Goal: Information Seeking & Learning: Learn about a topic

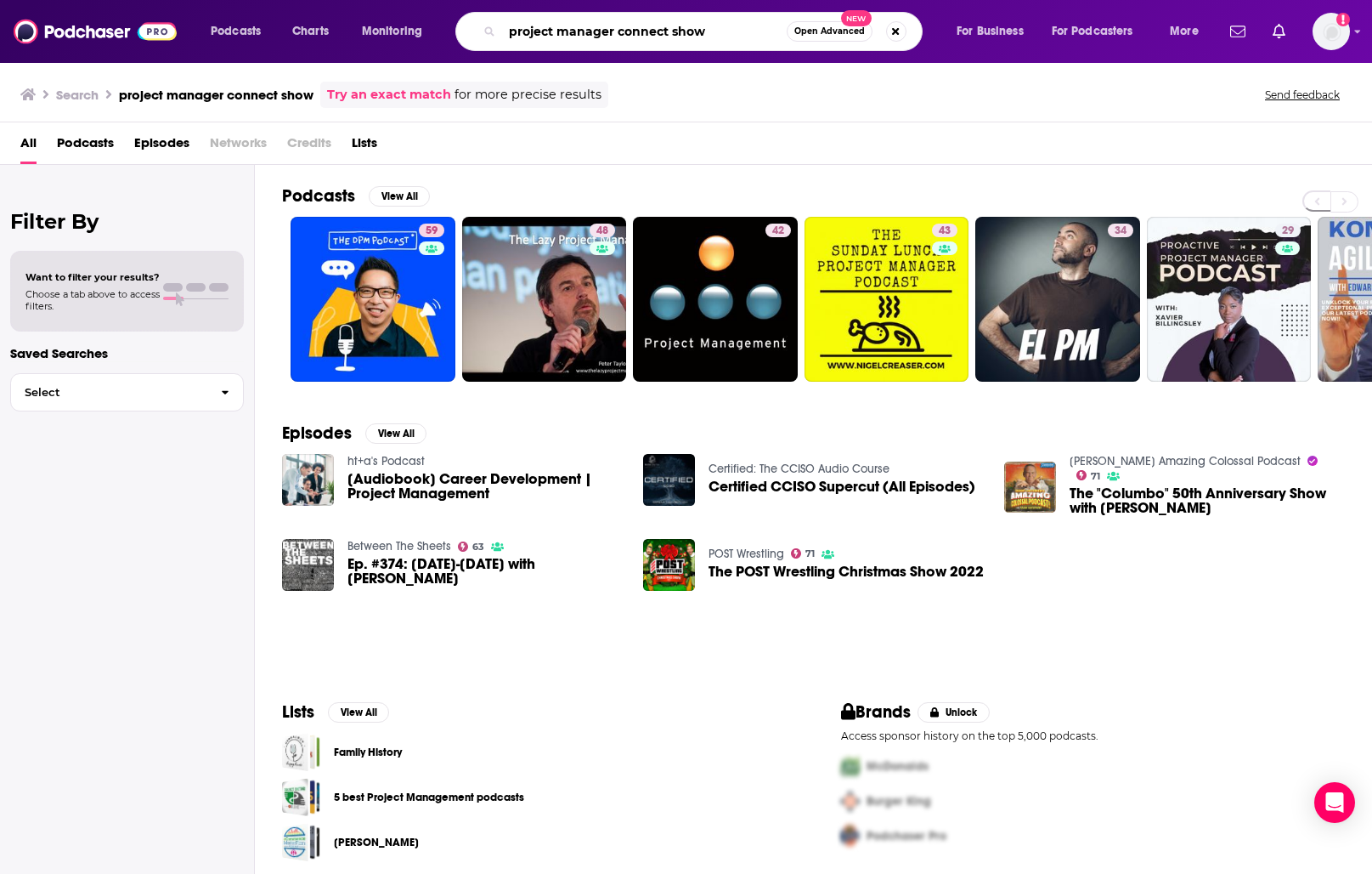
click at [585, 34] on input "project manager connect show" at bounding box center [644, 32] width 285 height 28
click at [626, 22] on input "project manager connect show" at bounding box center [644, 32] width 285 height 28
drag, startPoint x: 728, startPoint y: 33, endPoint x: 240, endPoint y: 60, distance: 488.7
click at [264, 62] on div "Podcasts Charts Monitoring project manager connect show Open Advanced New For B…" at bounding box center [686, 31] width 1372 height 63
type input "project chatter podcast"
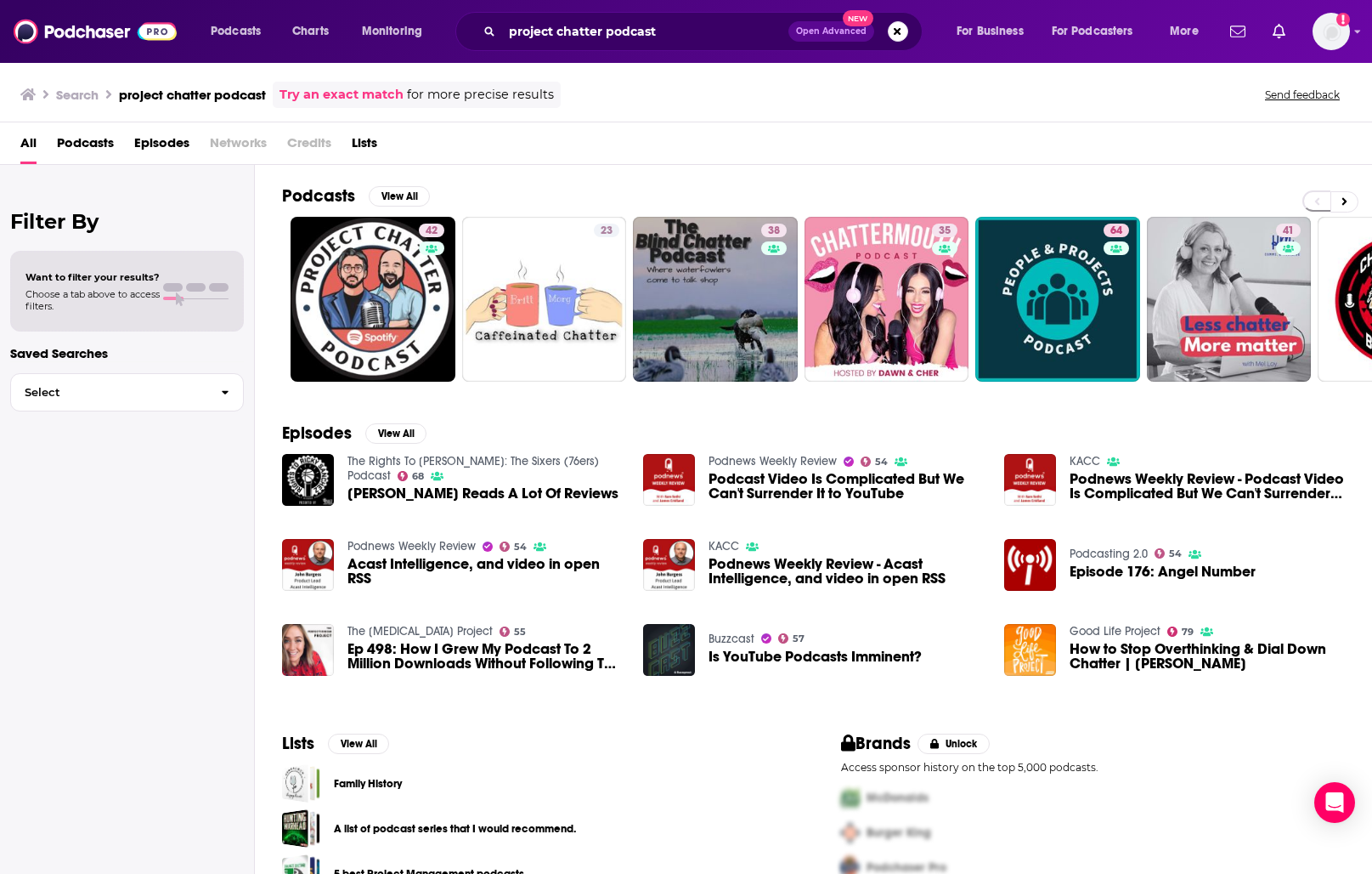
click at [1147, 739] on div "Brands Unlock" at bounding box center [1093, 743] width 504 height 22
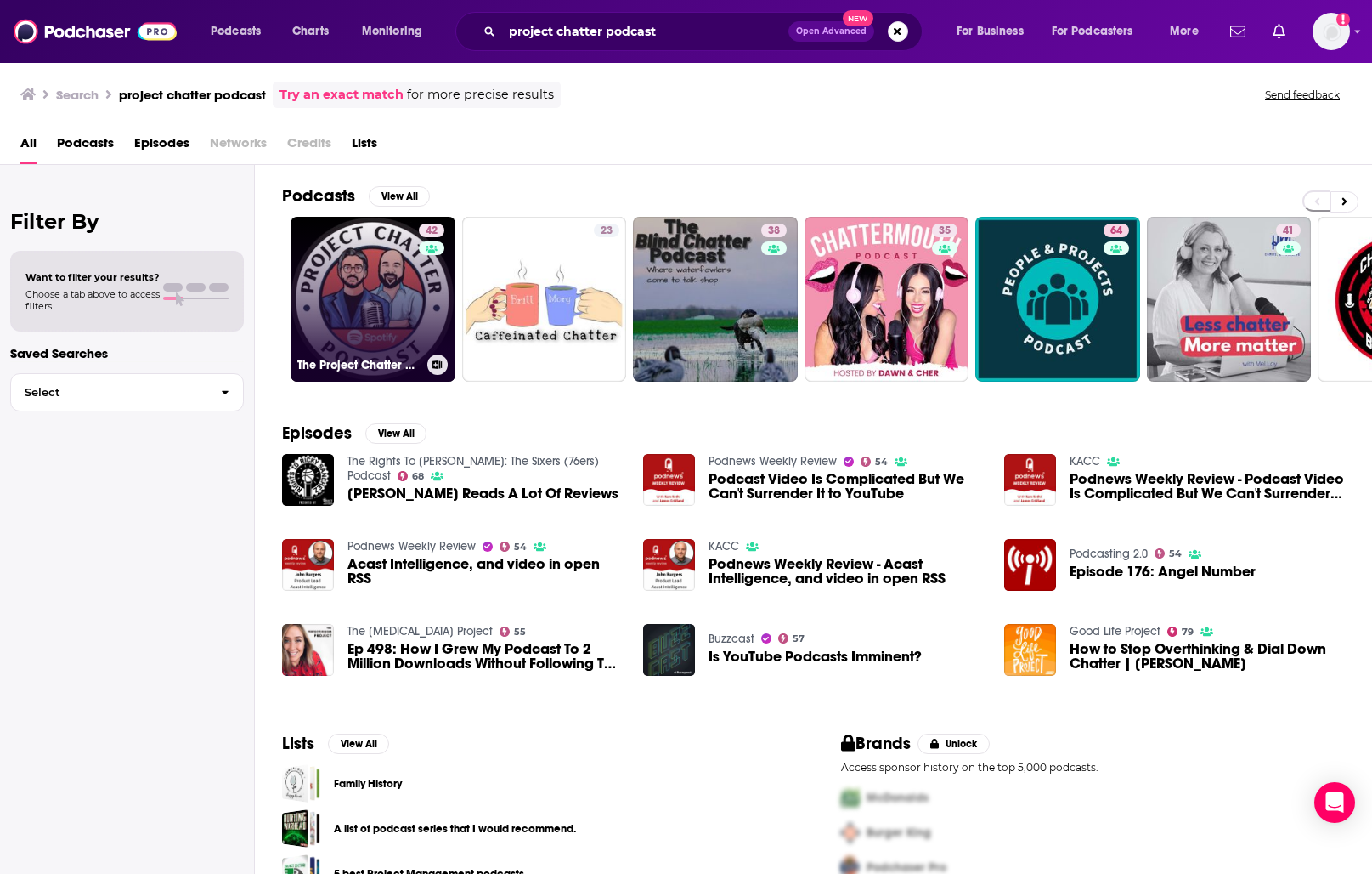
click at [407, 262] on link "42 The Project Chatter Podcast" at bounding box center [373, 299] width 165 height 165
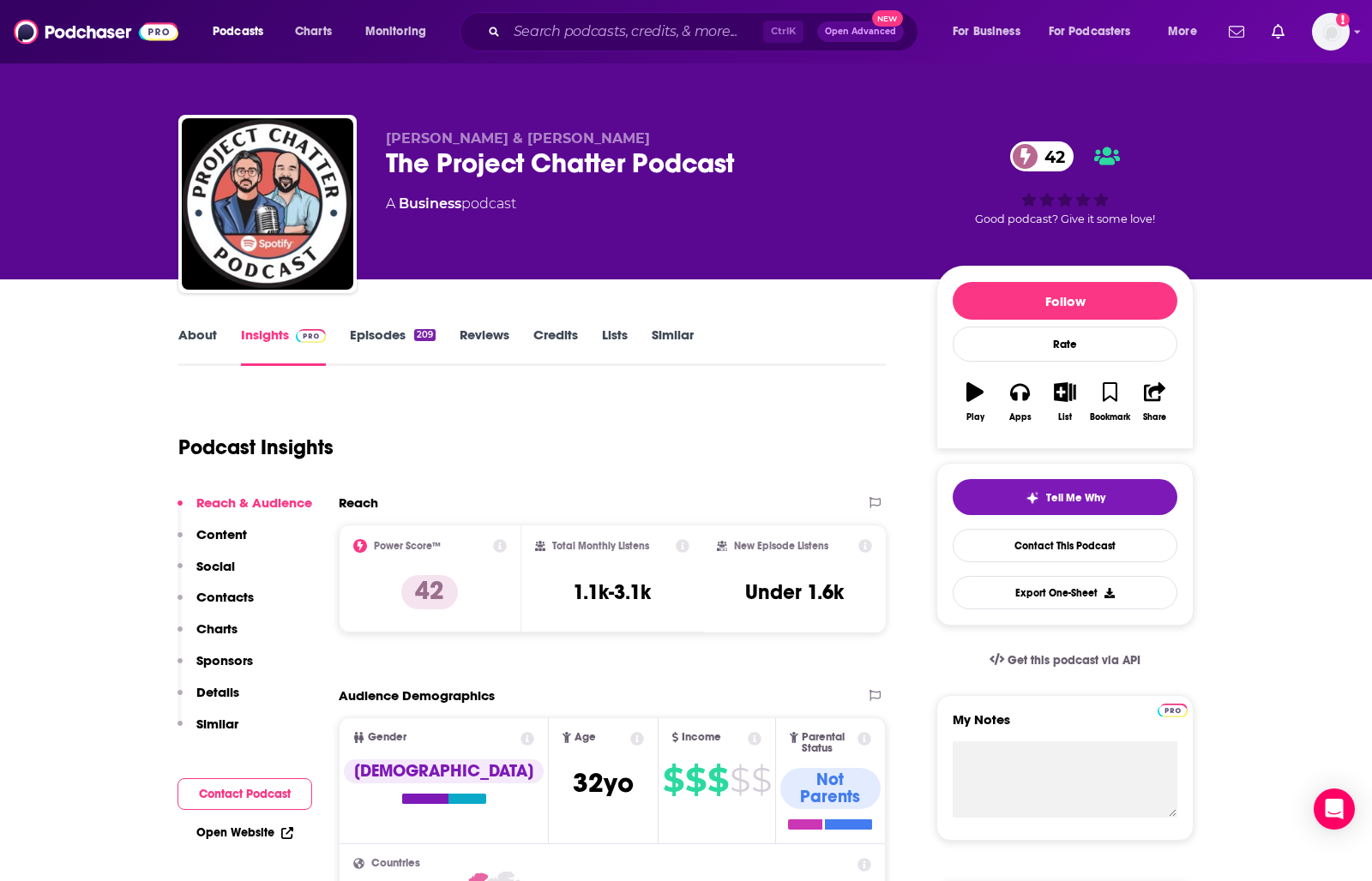
click at [411, 264] on div "Val Matthews & Dale Foong The Project Chatter Podcast 42 A Business podcast" at bounding box center [646, 199] width 523 height 137
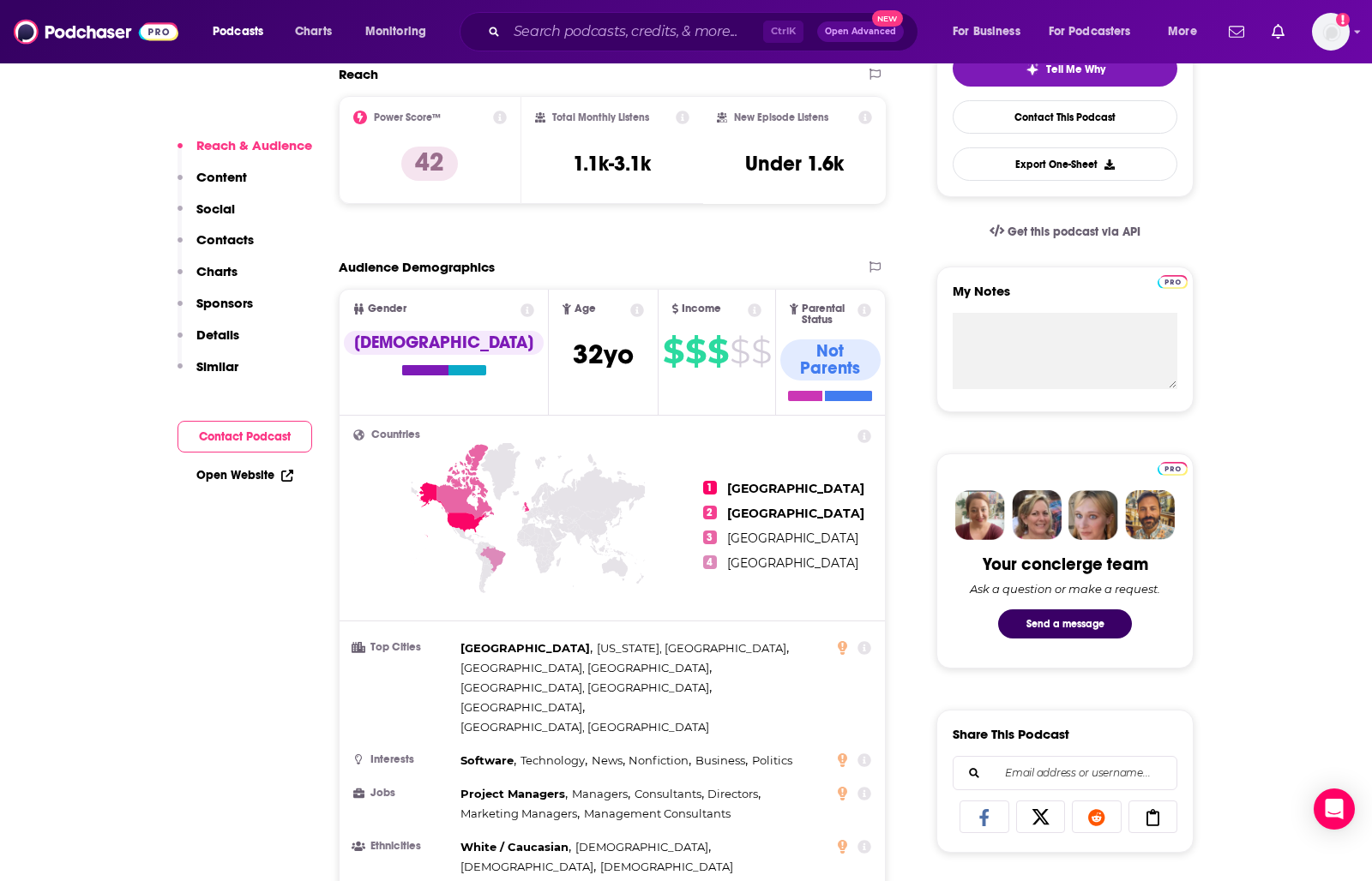
click at [255, 424] on button "Contact Podcast" at bounding box center [244, 437] width 135 height 31
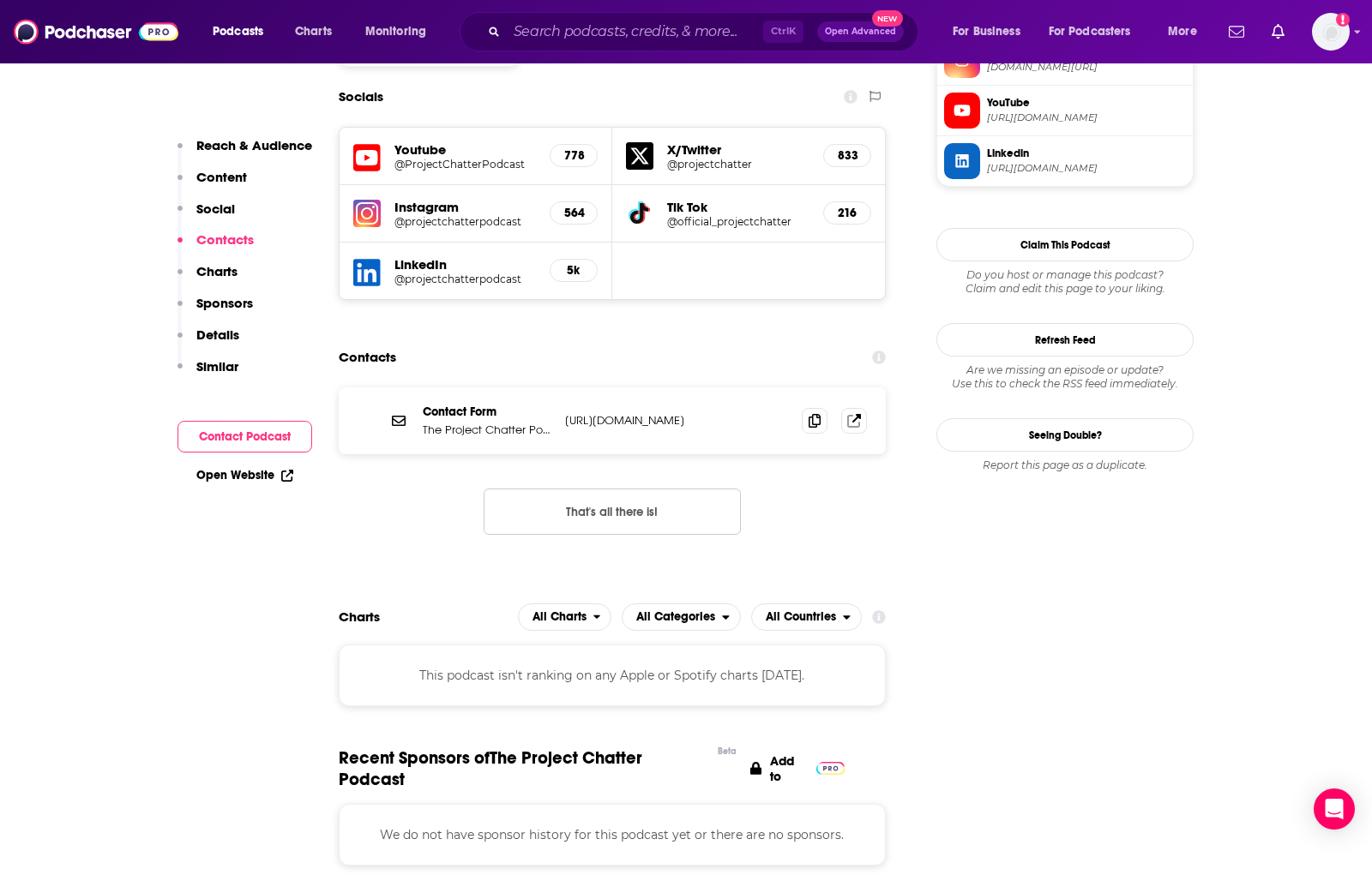
scroll to position [1487, 0]
click at [813, 411] on icon at bounding box center [814, 418] width 12 height 14
click at [813, 411] on icon at bounding box center [814, 418] width 12 height 14
click at [599, 33] on input "Search podcasts, credits, & more..." at bounding box center [634, 32] width 257 height 28
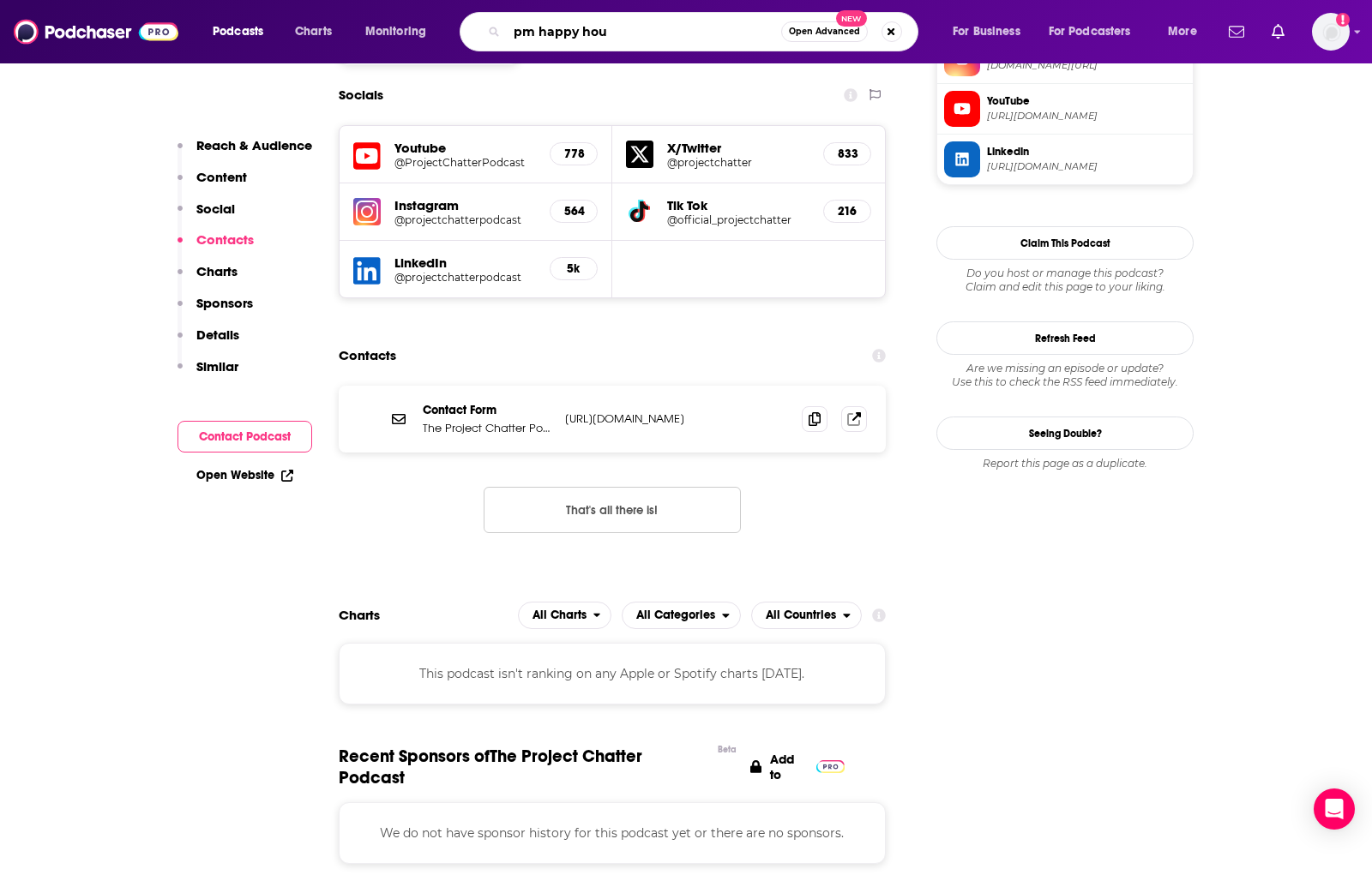
type input "pm happy hour"
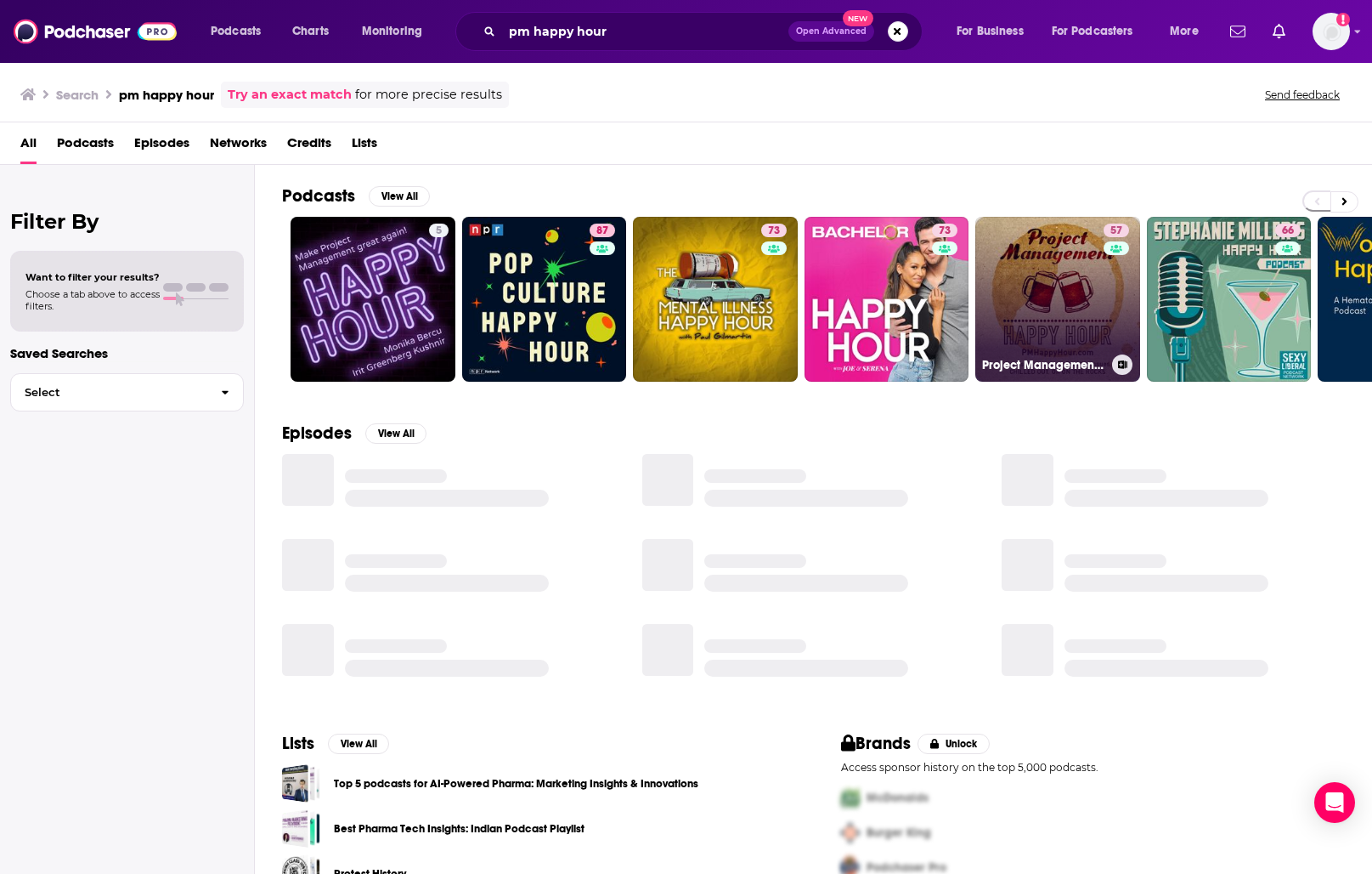
click at [1036, 241] on link "57 Project Management Happy Hour" at bounding box center [1057, 299] width 165 height 165
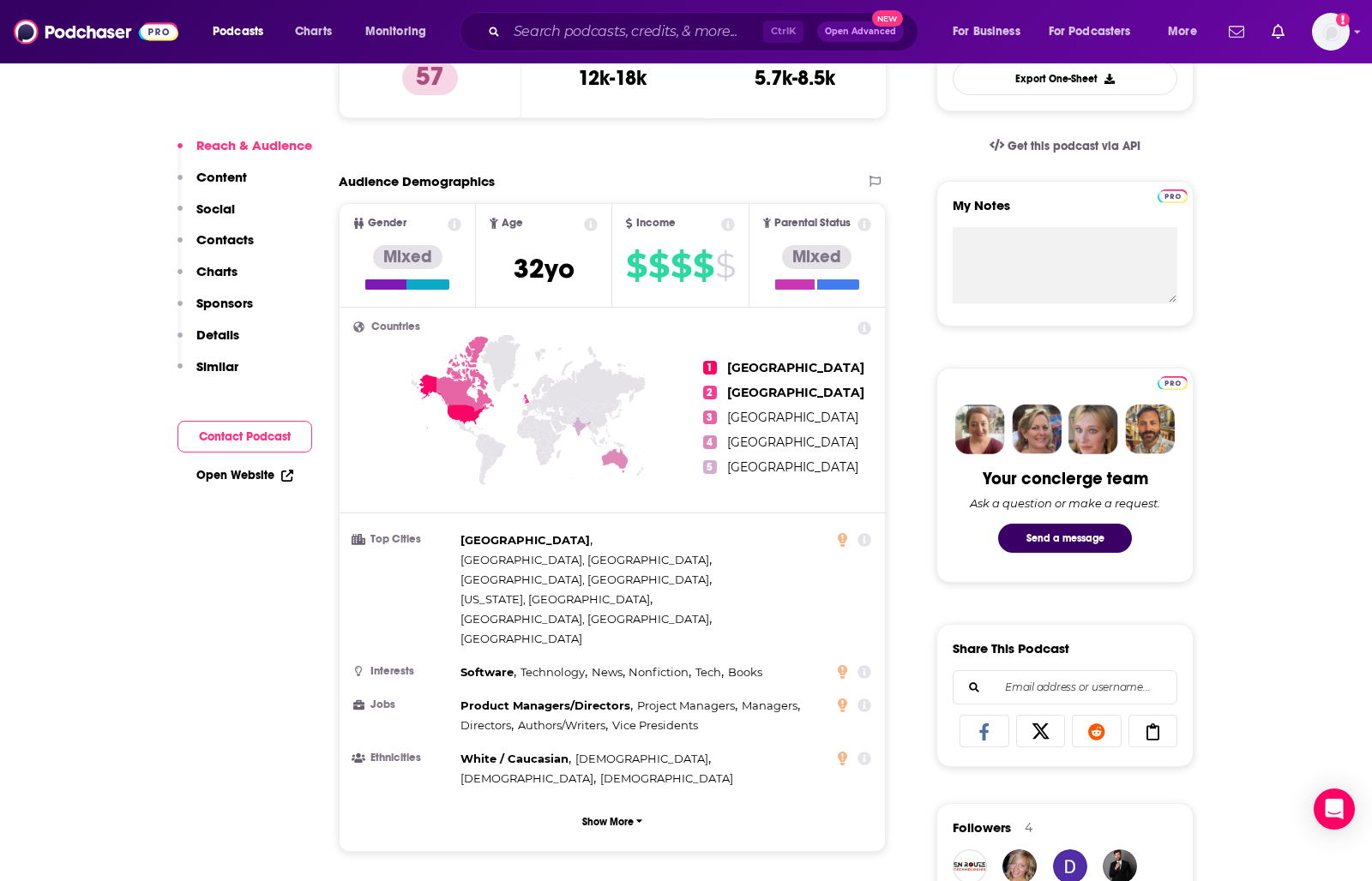
click at [274, 445] on button "Contact Podcast" at bounding box center [244, 437] width 135 height 31
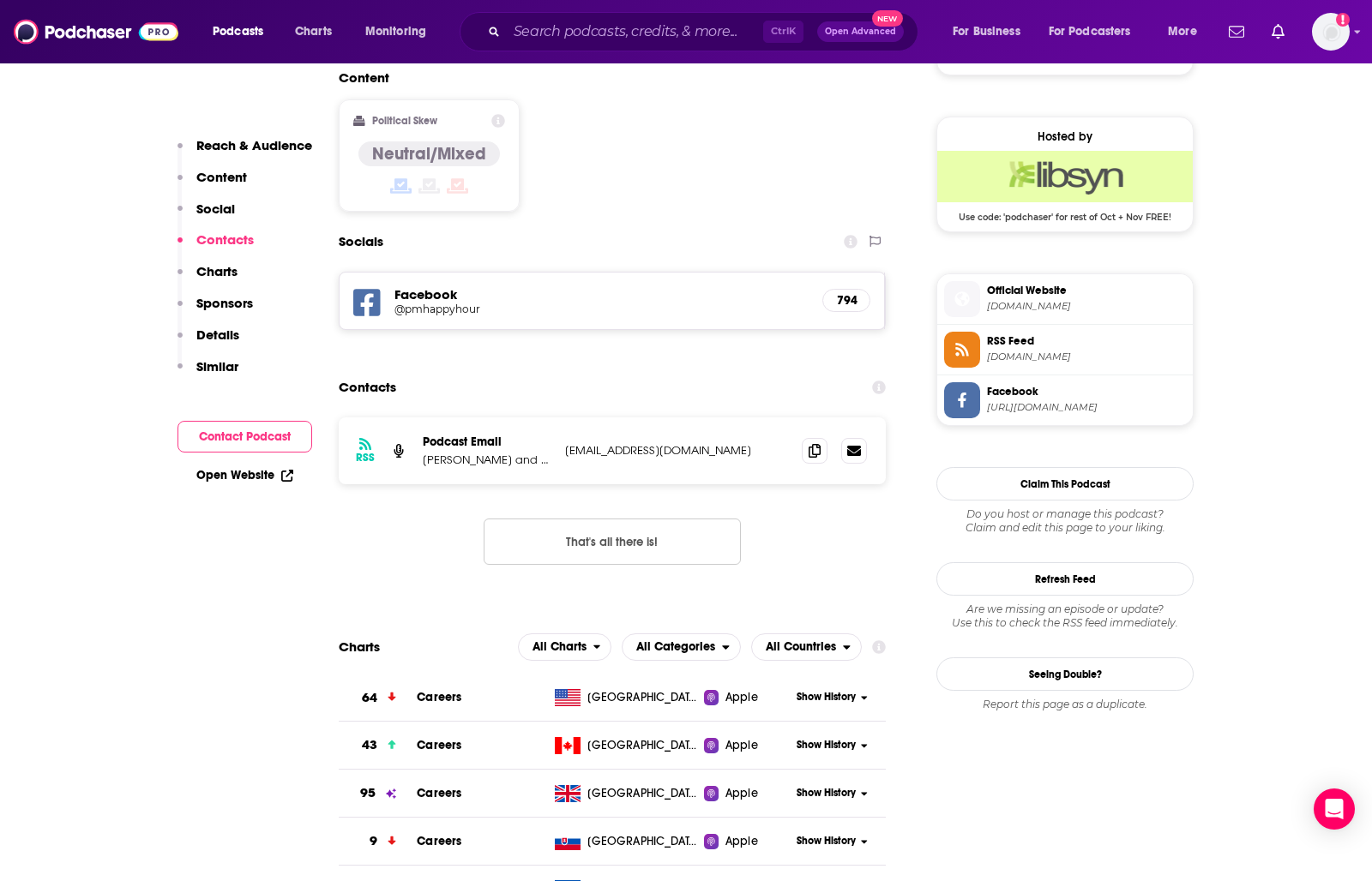
scroll to position [1372, 0]
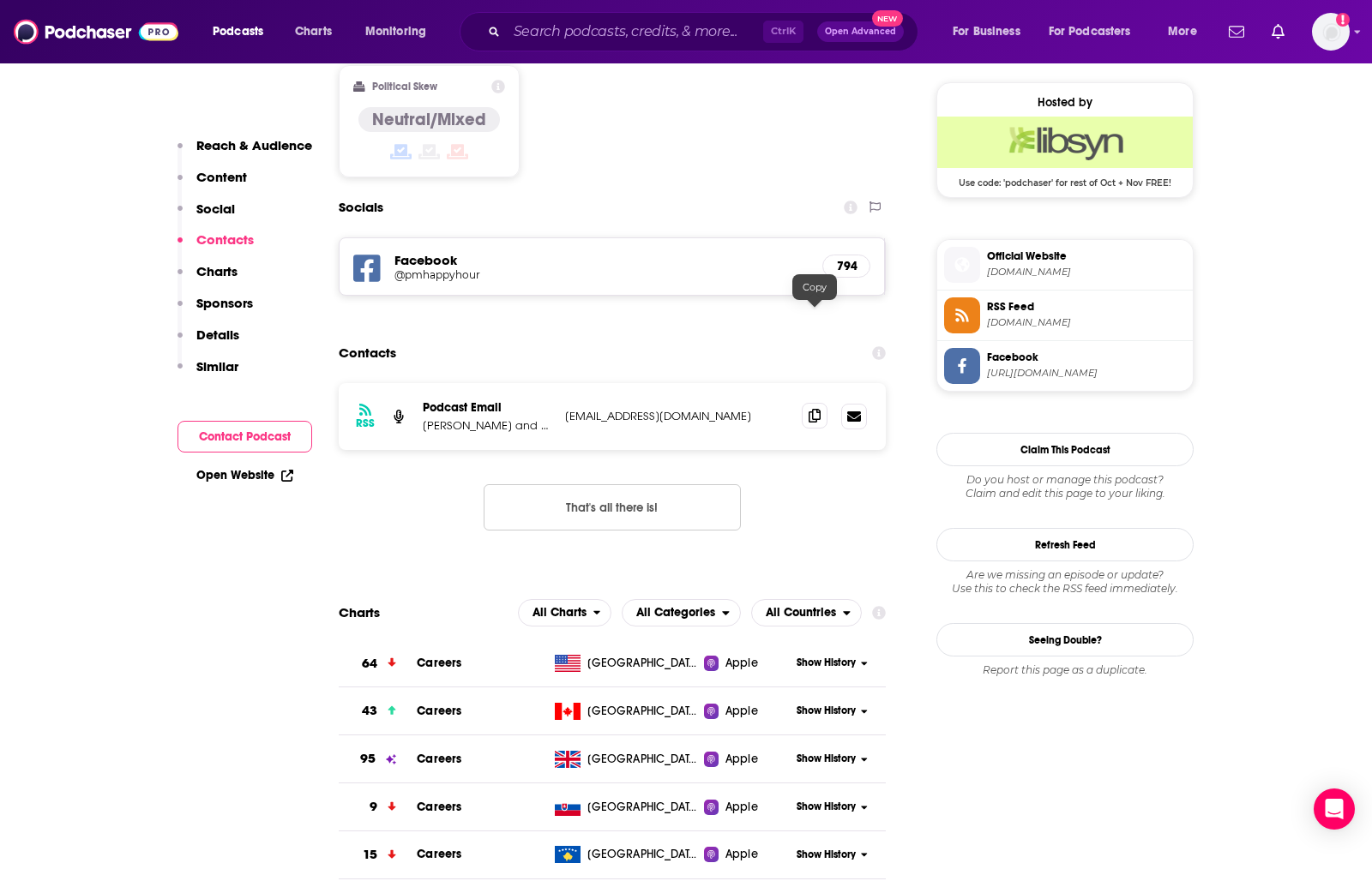
click at [821, 403] on span at bounding box center [814, 416] width 26 height 26
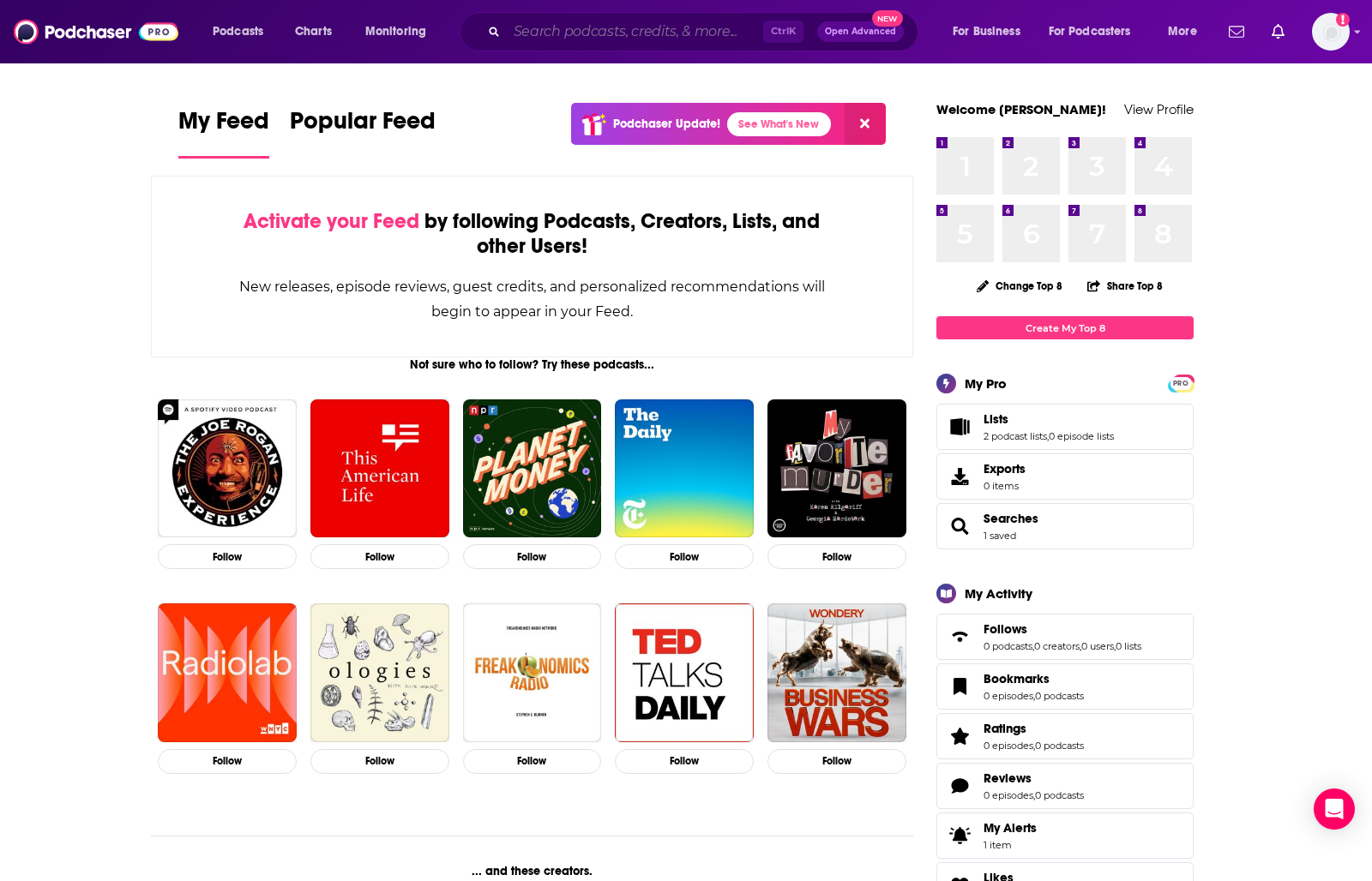
click at [620, 42] on input "Search podcasts, credits, & more..." at bounding box center [634, 32] width 257 height 28
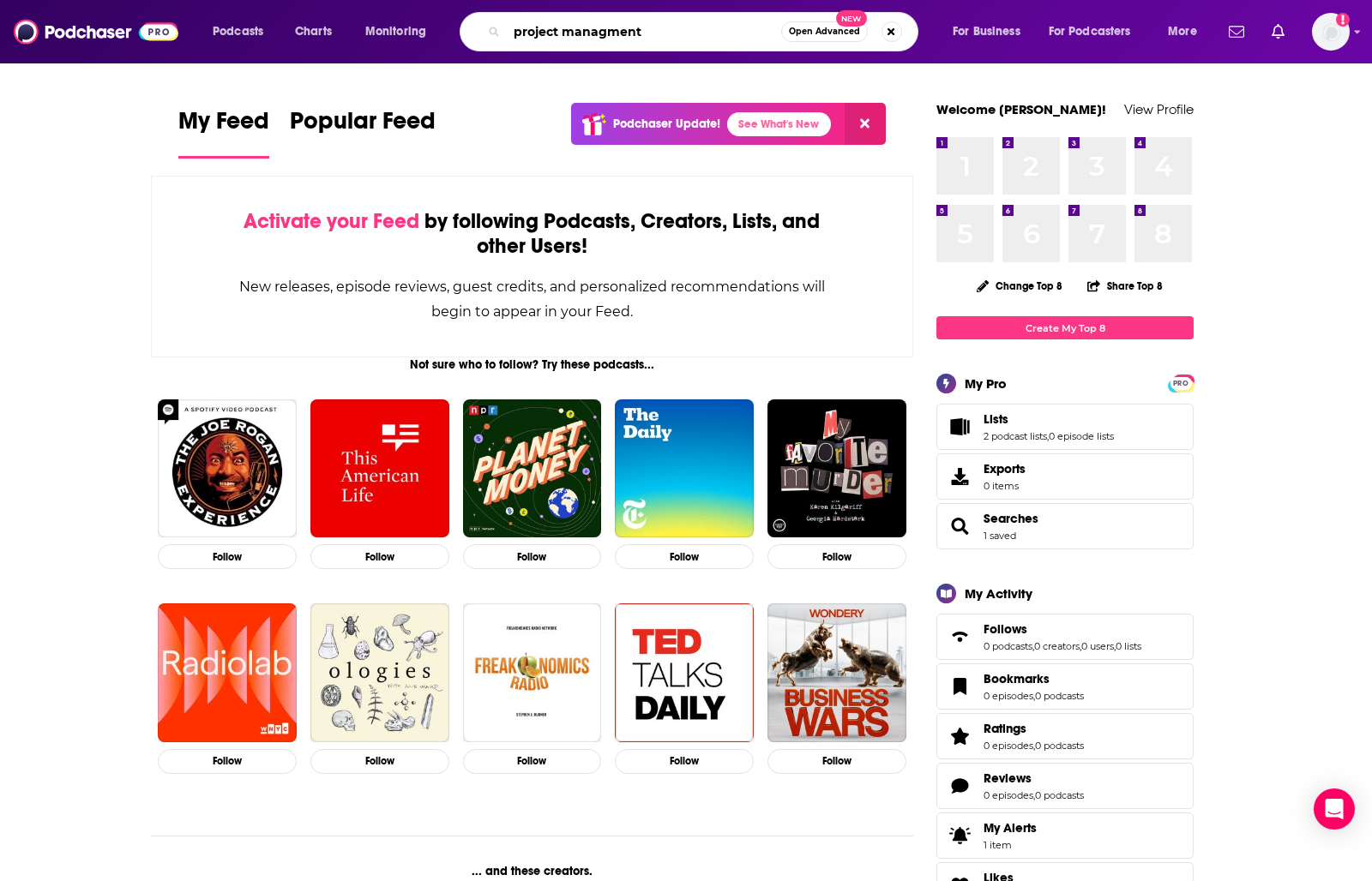
type input "project managment"
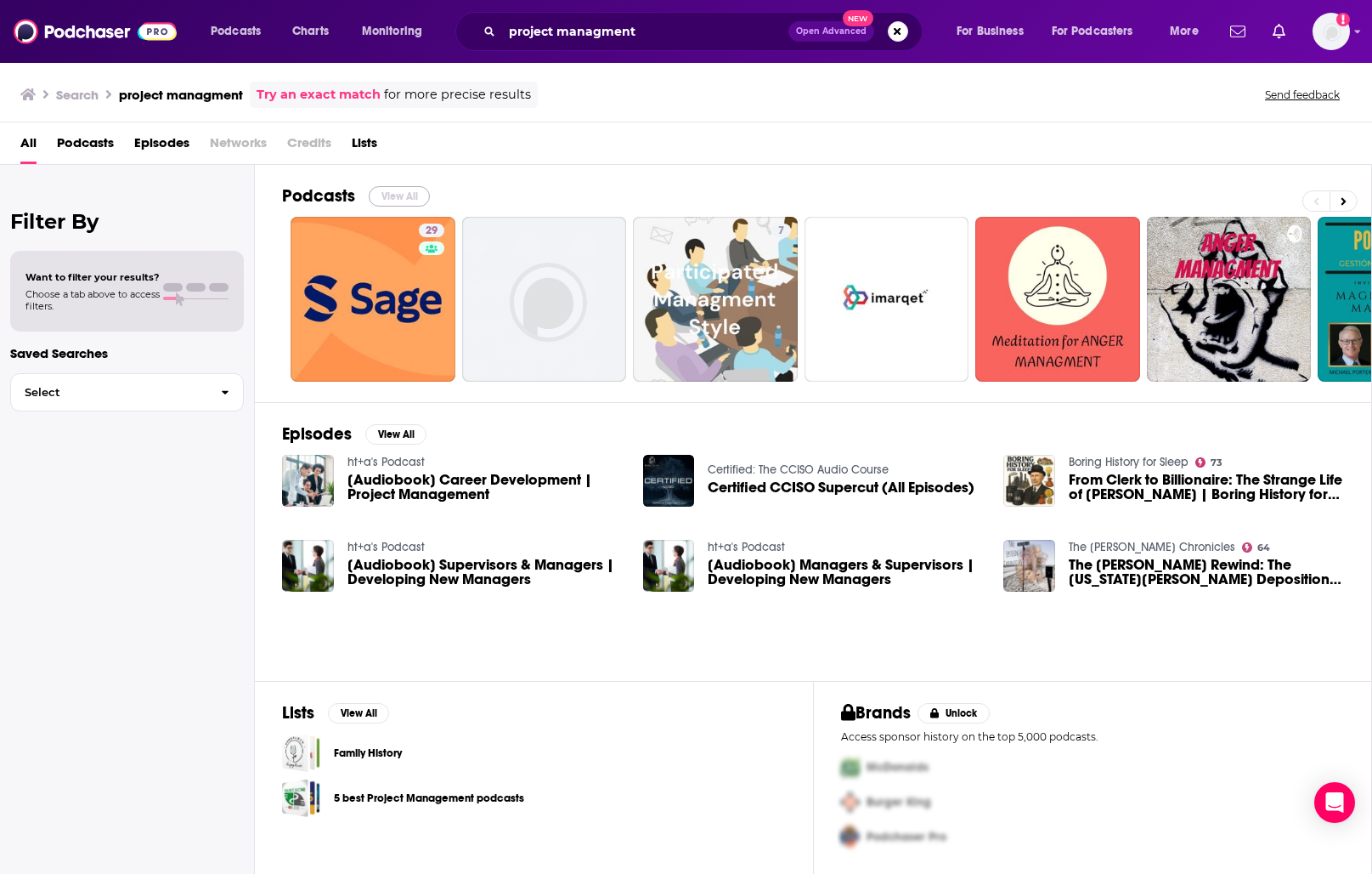
click at [388, 190] on button "View All" at bounding box center [399, 197] width 61 height 21
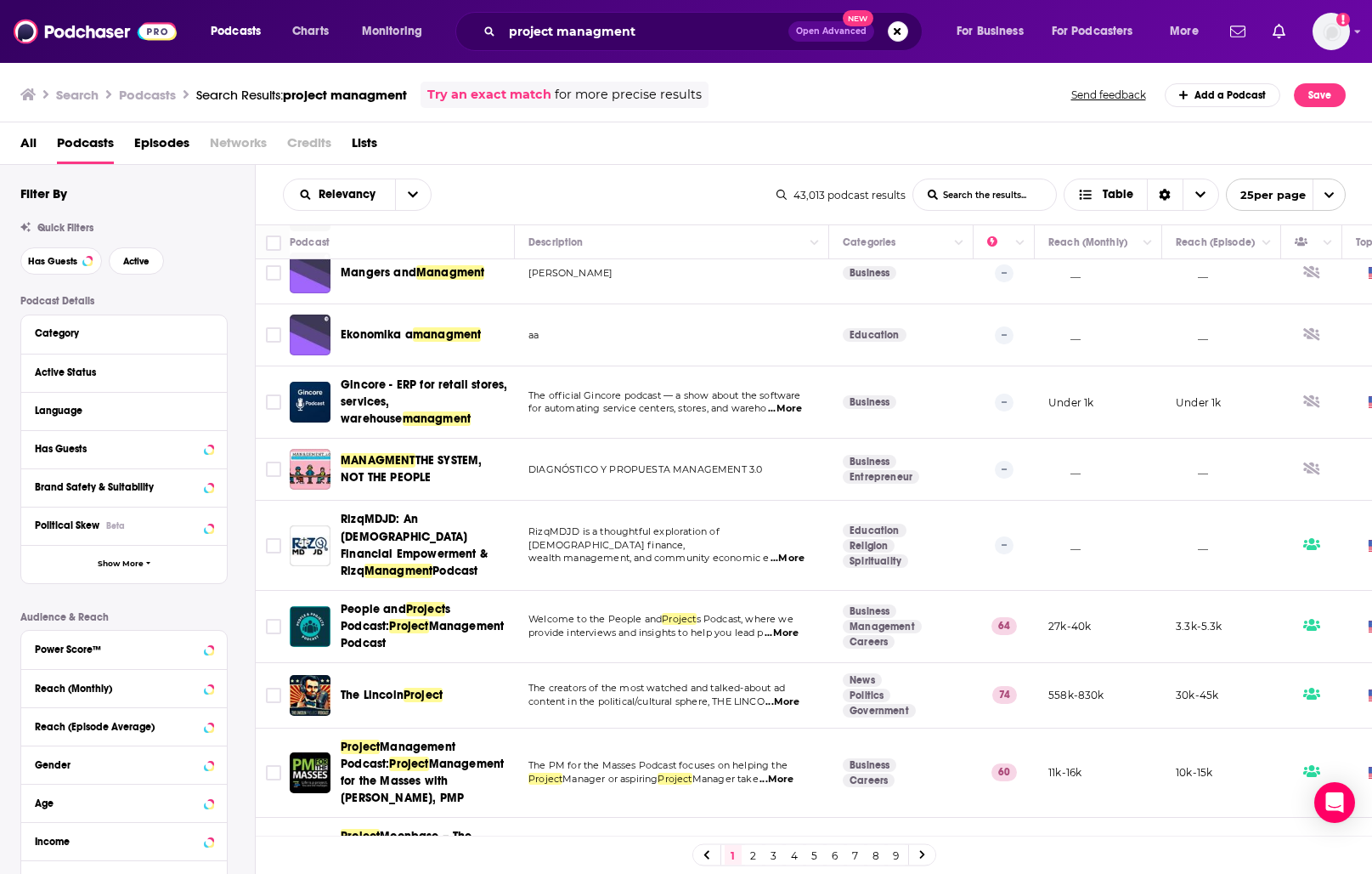
scroll to position [1020, 0]
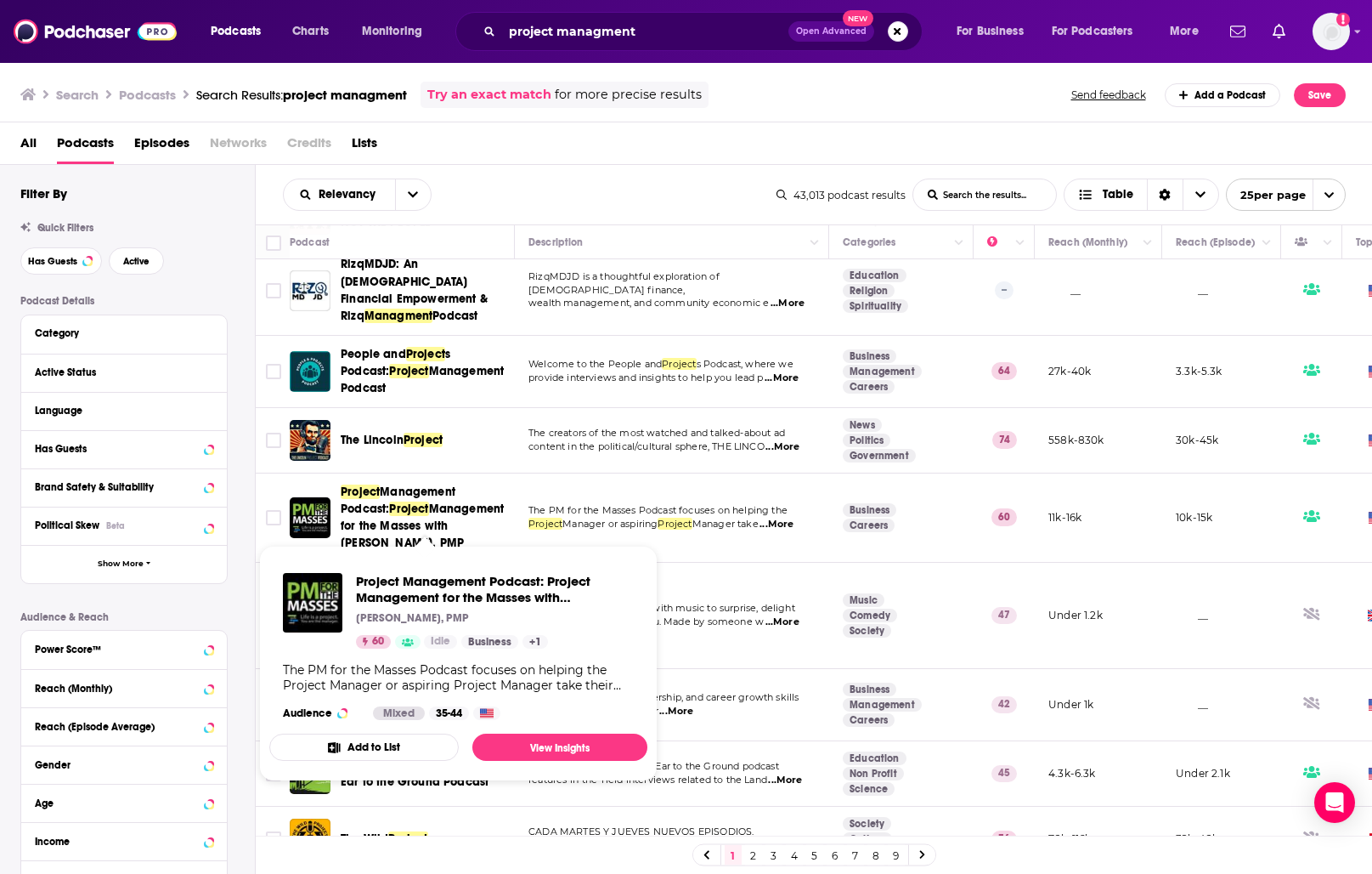
click at [389, 485] on span "Management Podcast:" at bounding box center [398, 500] width 115 height 31
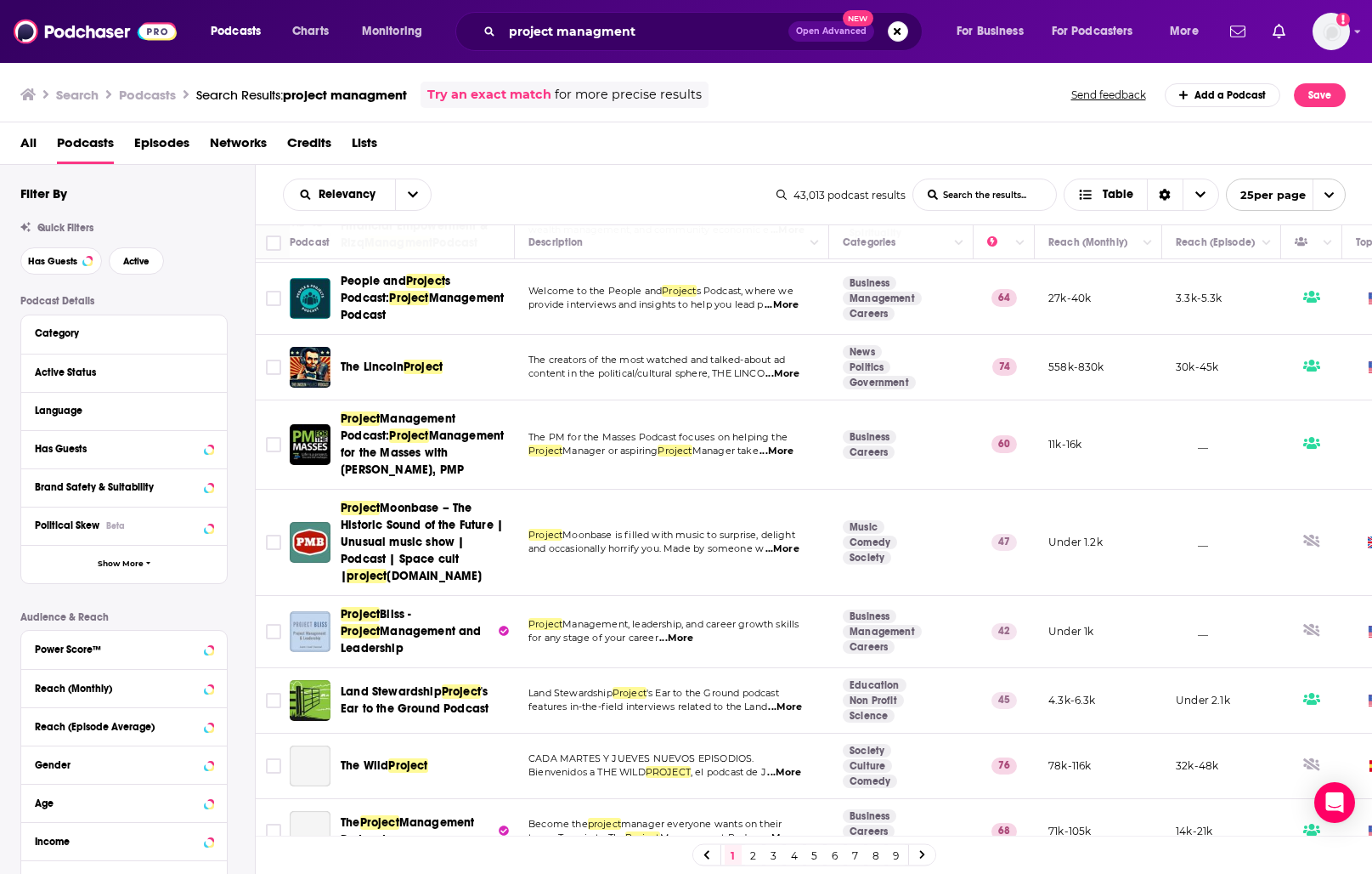
scroll to position [1106, 0]
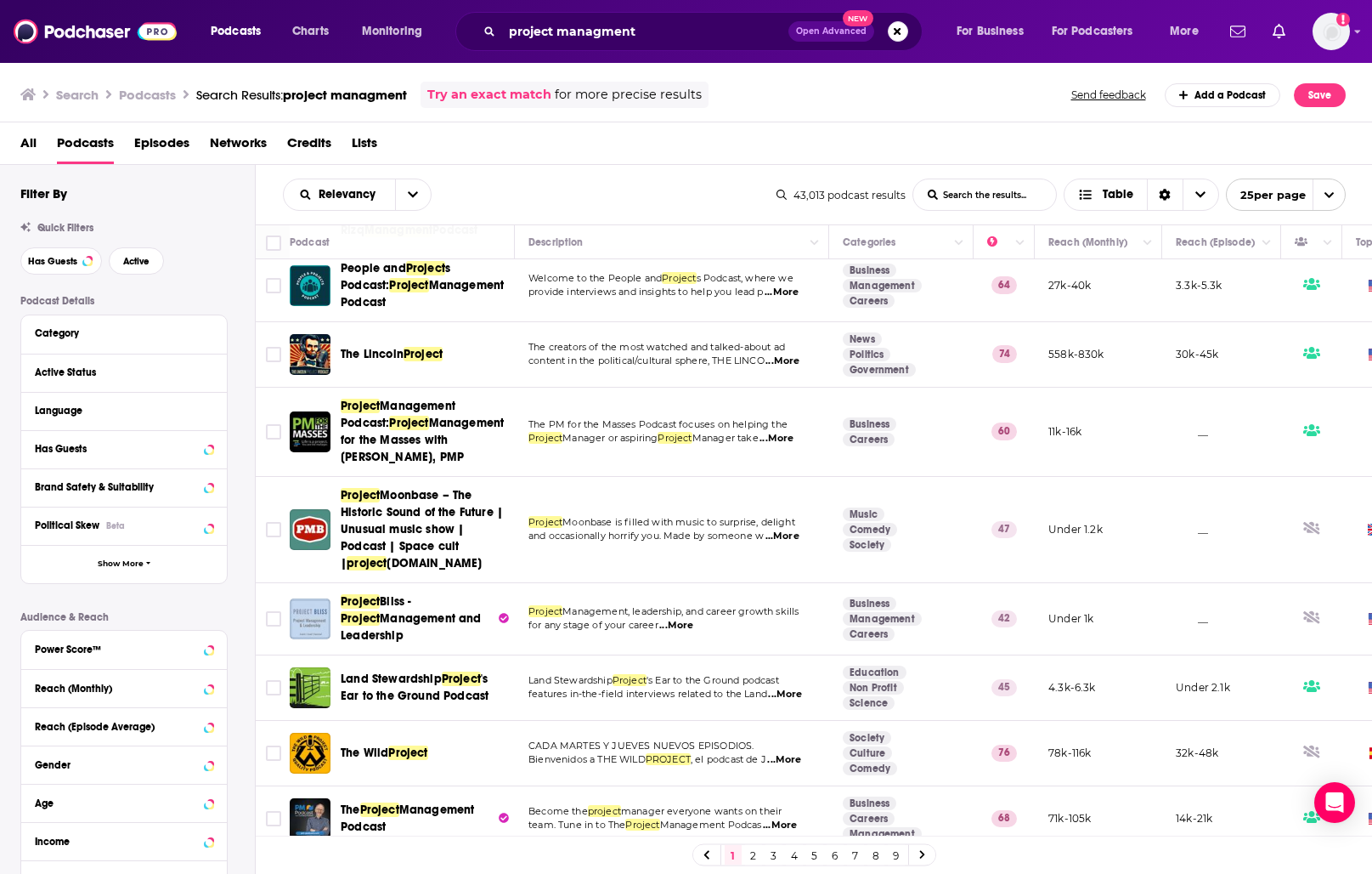
click at [749, 853] on link "2" at bounding box center [754, 855] width 17 height 21
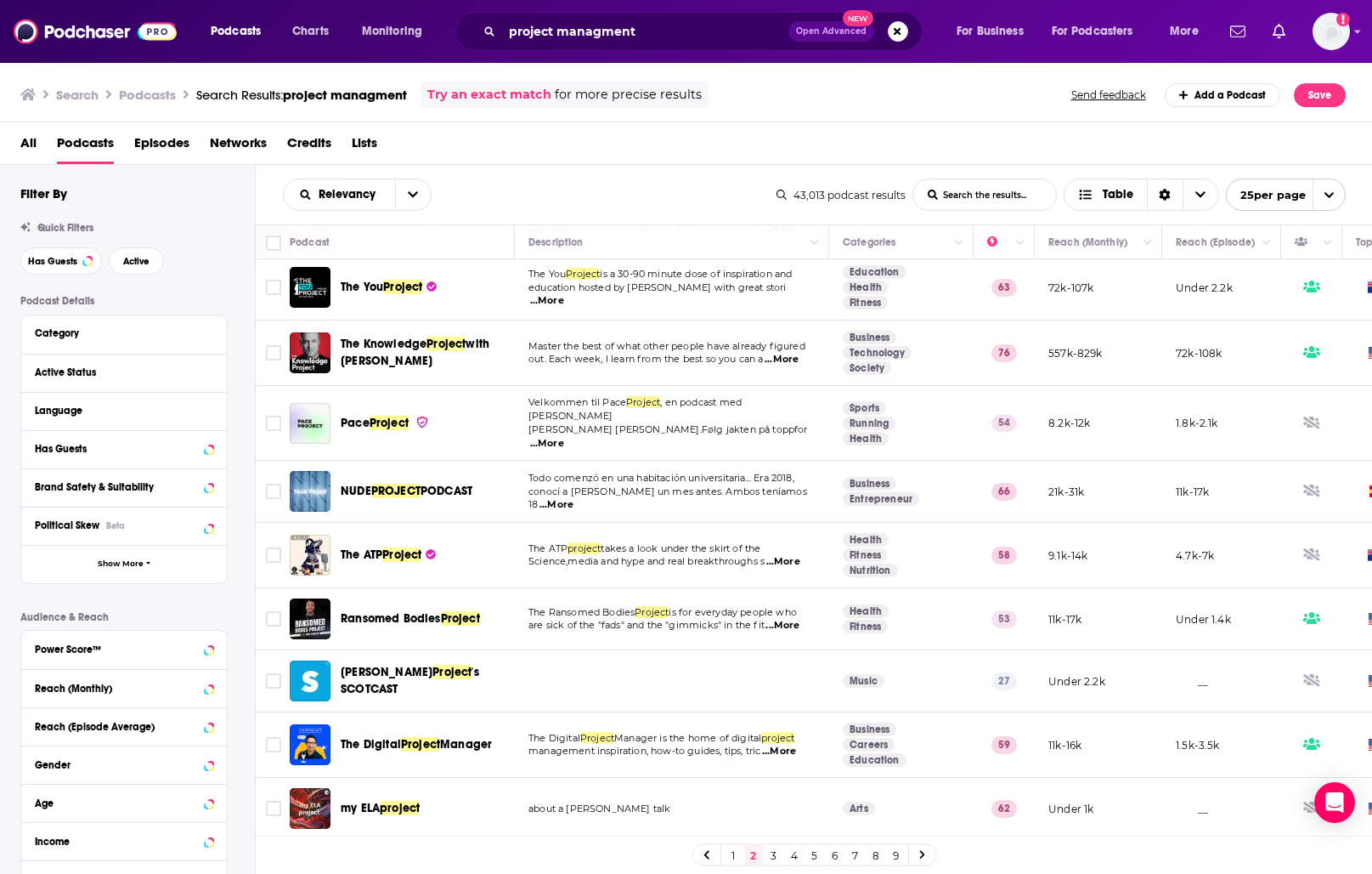
scroll to position [1034, 0]
click at [773, 846] on link "3" at bounding box center [774, 855] width 17 height 21
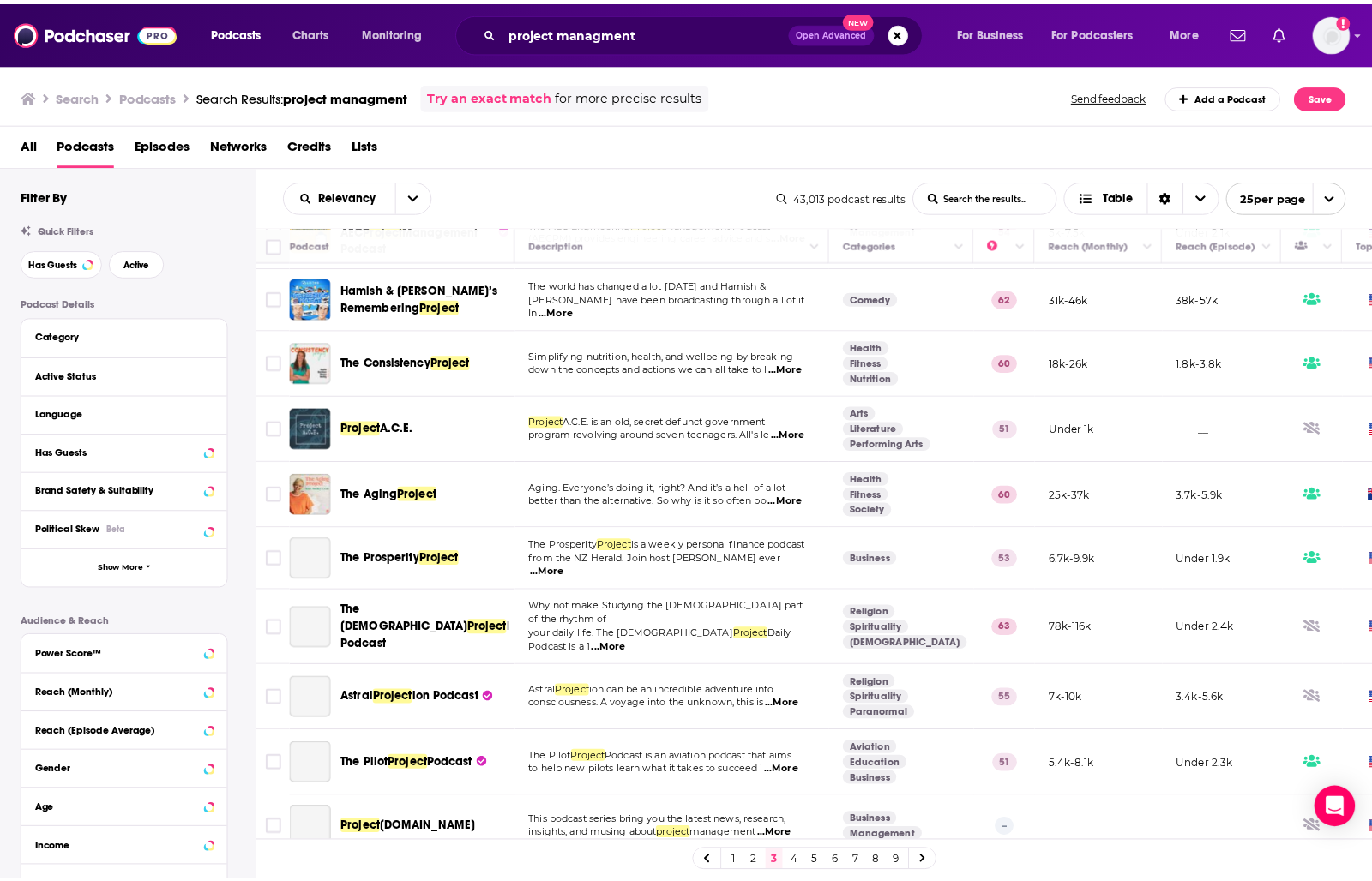
scroll to position [600, 0]
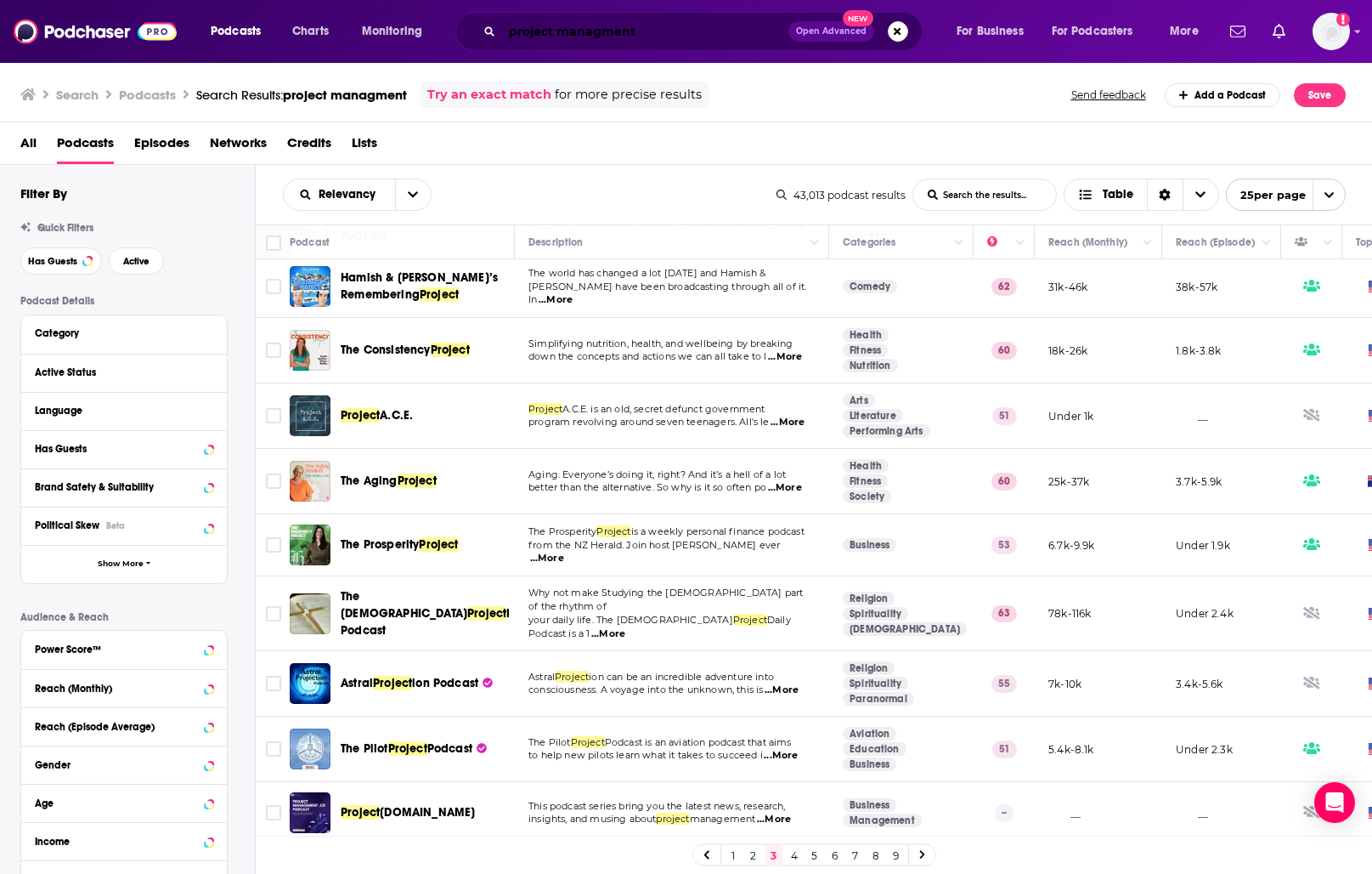
click at [577, 31] on input "project managment" at bounding box center [645, 32] width 286 height 28
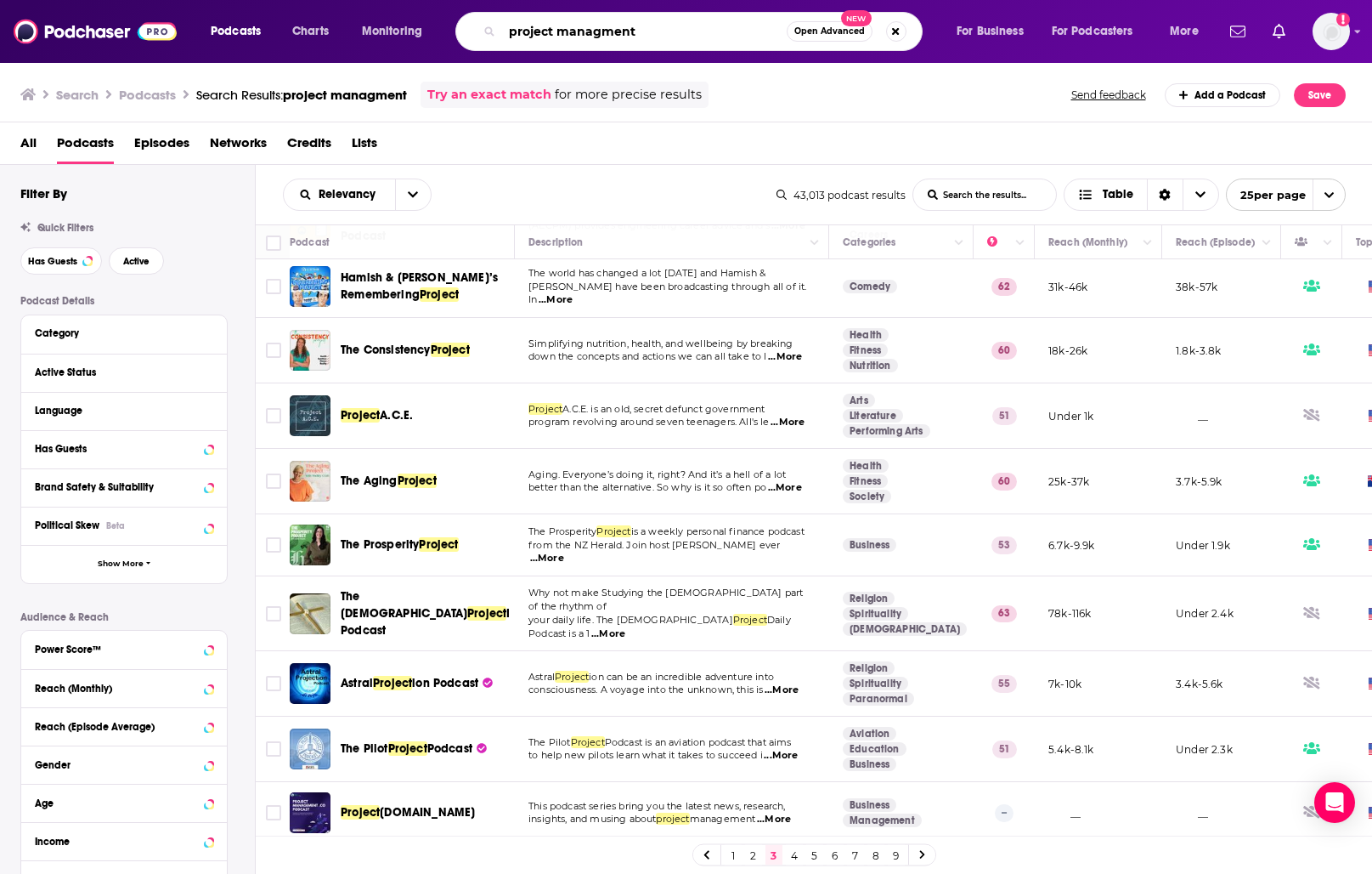
click at [577, 31] on input "project managment" at bounding box center [644, 32] width 285 height 28
type input "B"
type input "HBR IdeaCasr"
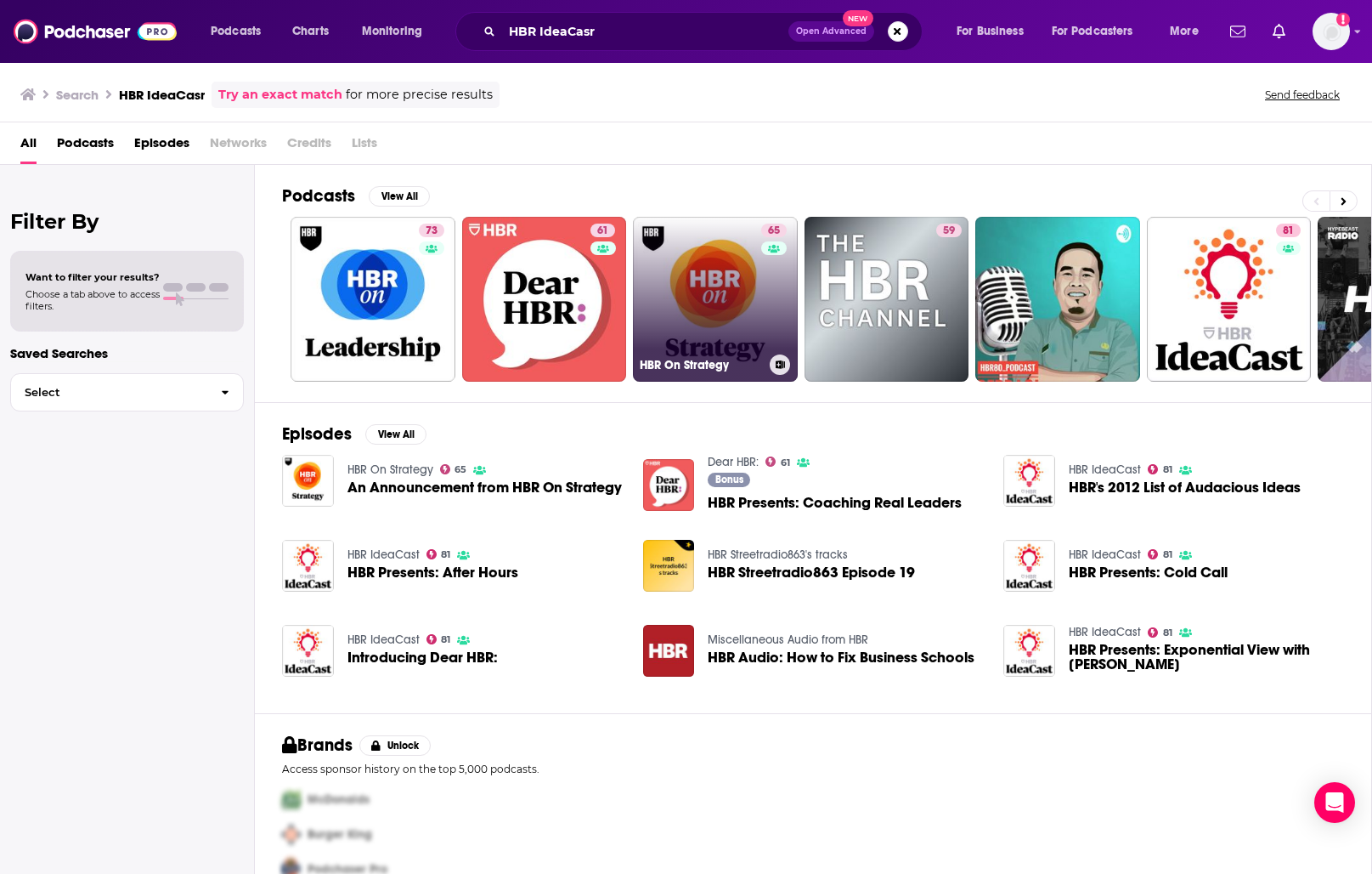
click at [710, 305] on link "65 HBR On Strategy" at bounding box center [715, 299] width 165 height 165
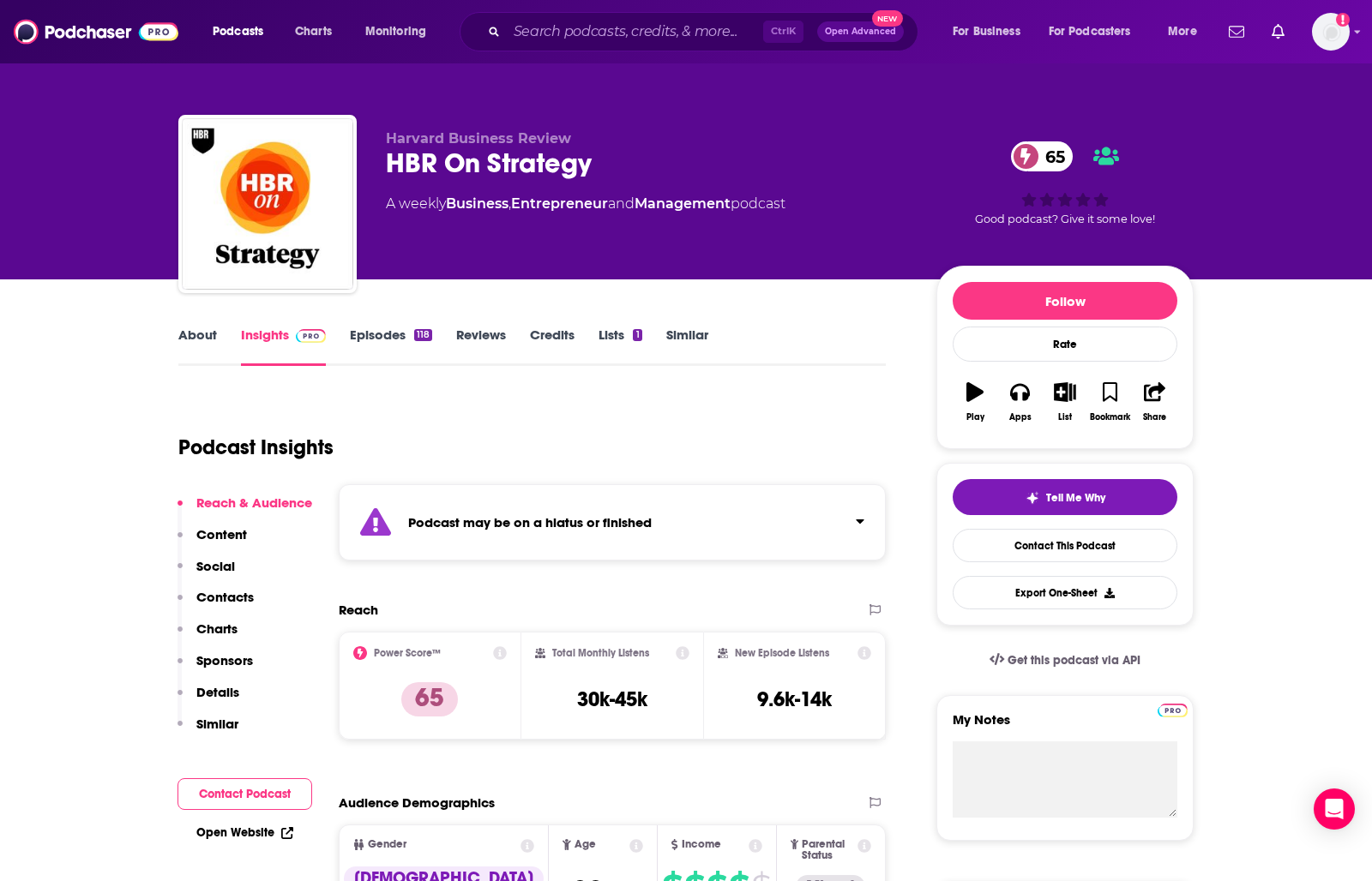
click at [810, 350] on div "About Insights Episodes 118 Reviews Credits Lists 1 Similar" at bounding box center [532, 344] width 707 height 42
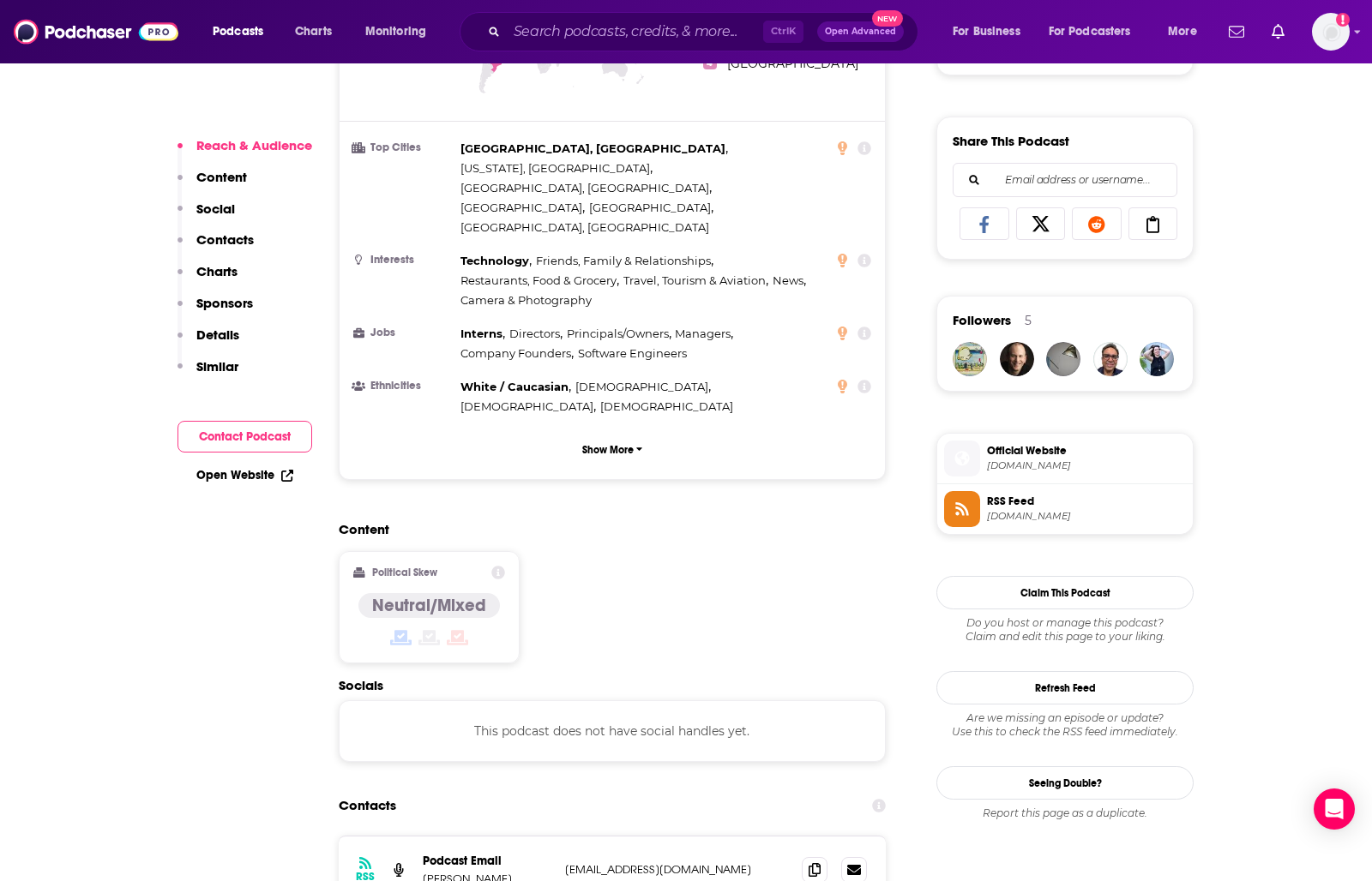
scroll to position [1028, 0]
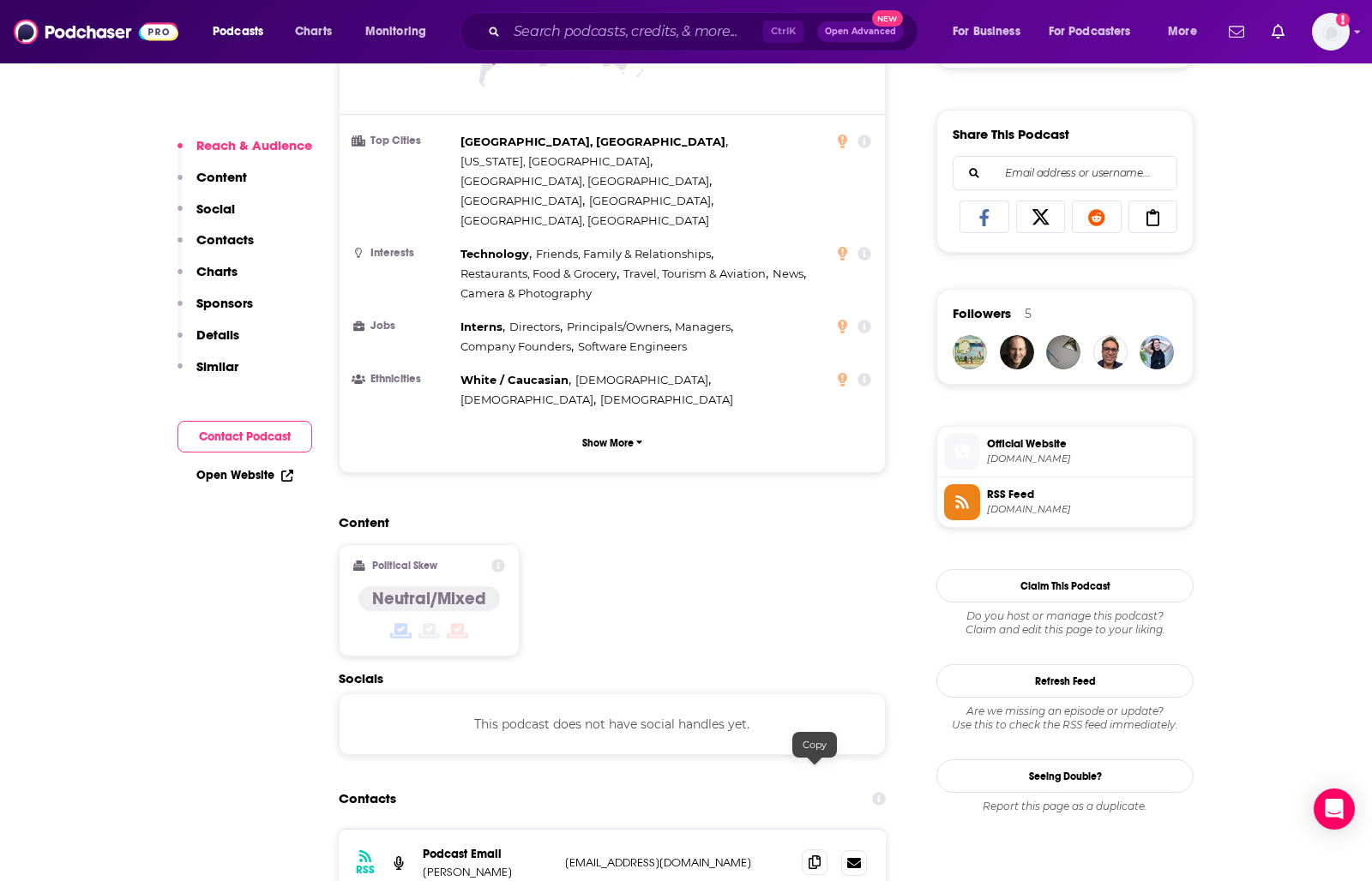
click at [818, 855] on icon at bounding box center [814, 862] width 12 height 14
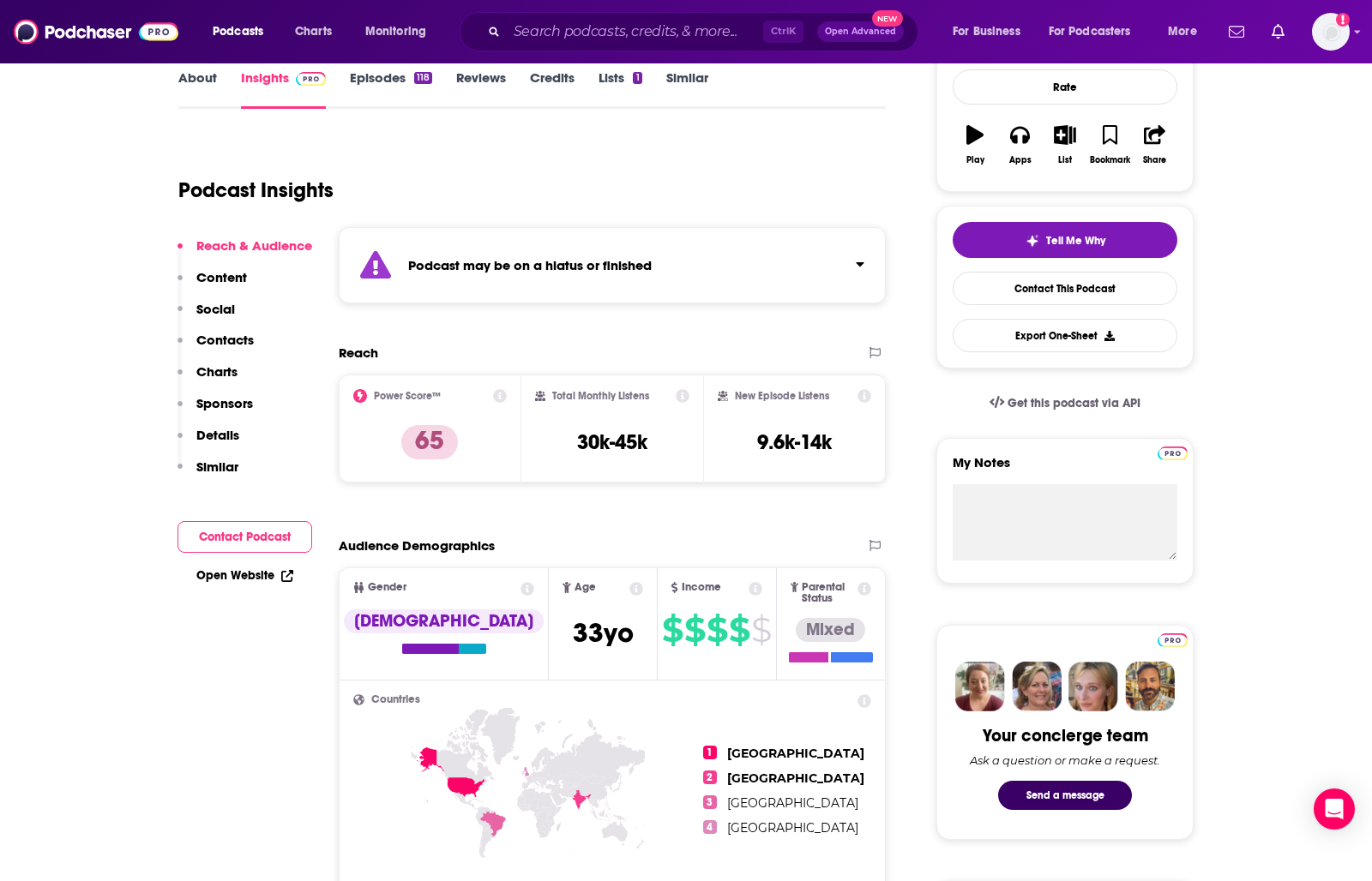
scroll to position [0, 0]
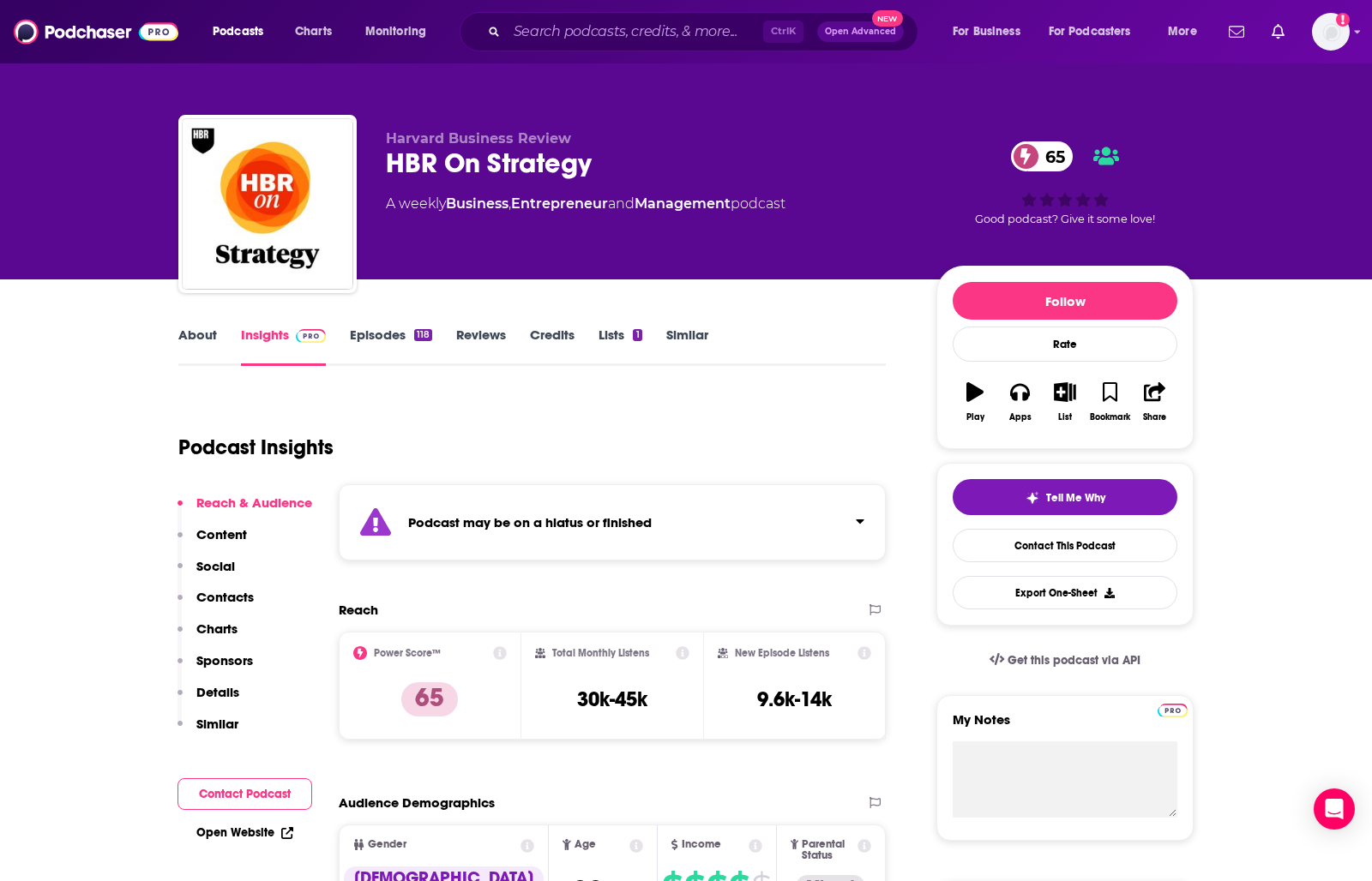
click at [184, 340] on link "About" at bounding box center [197, 345] width 38 height 39
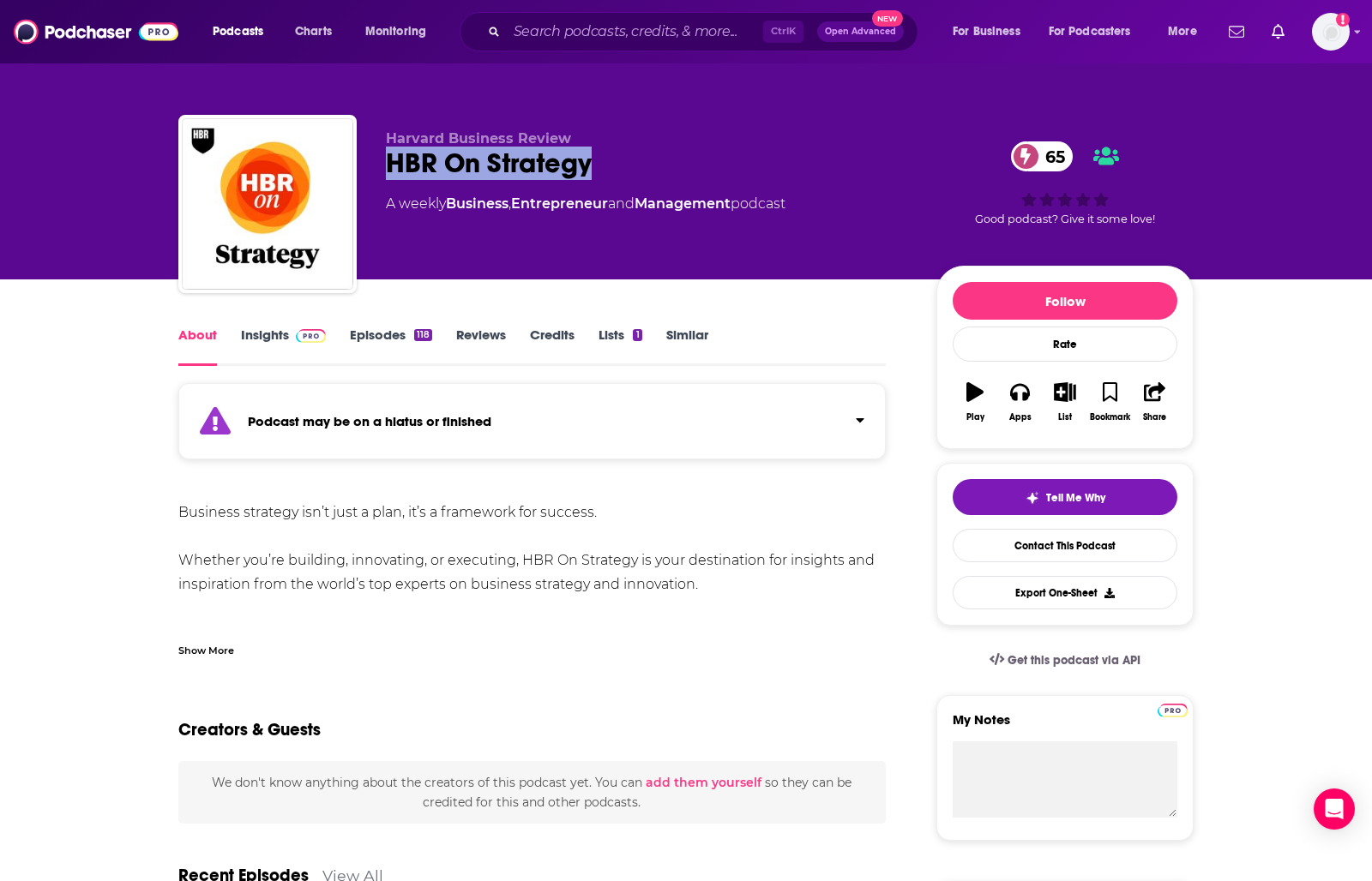
drag, startPoint x: 617, startPoint y: 148, endPoint x: 364, endPoint y: 166, distance: 253.6
click at [364, 166] on div "Harvard Business Review HBR On Strategy 65 A weekly Business , Entrepreneur and…" at bounding box center [686, 207] width 1015 height 185
drag, startPoint x: 559, startPoint y: 163, endPoint x: 550, endPoint y: 177, distance: 16.6
copy h1 "HBR On Strategy"
